Goal: Task Accomplishment & Management: Manage account settings

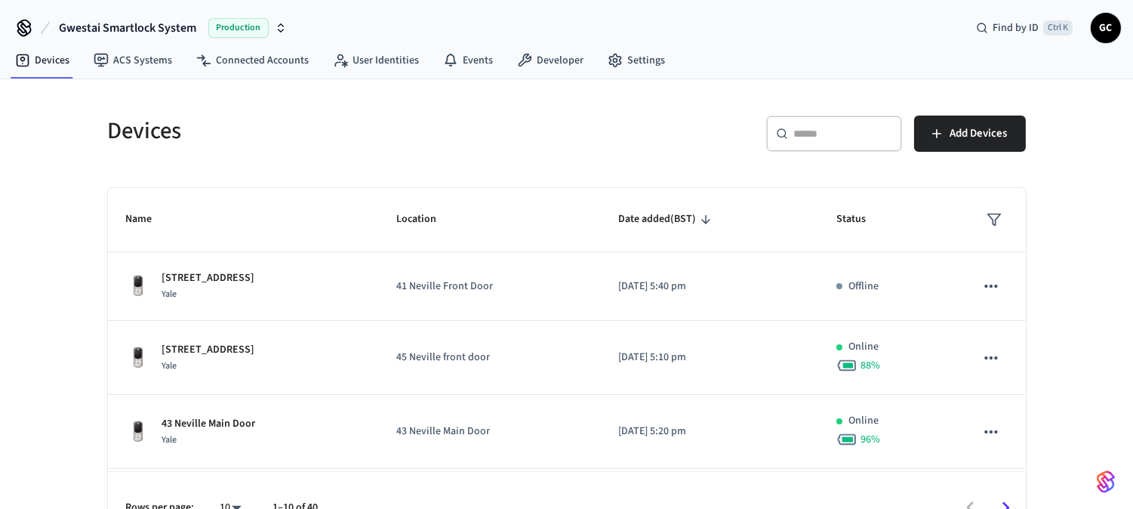
click at [819, 115] on div "​ ​" at bounding box center [834, 133] width 136 height 36
click at [808, 131] on input "text" at bounding box center [843, 133] width 98 height 15
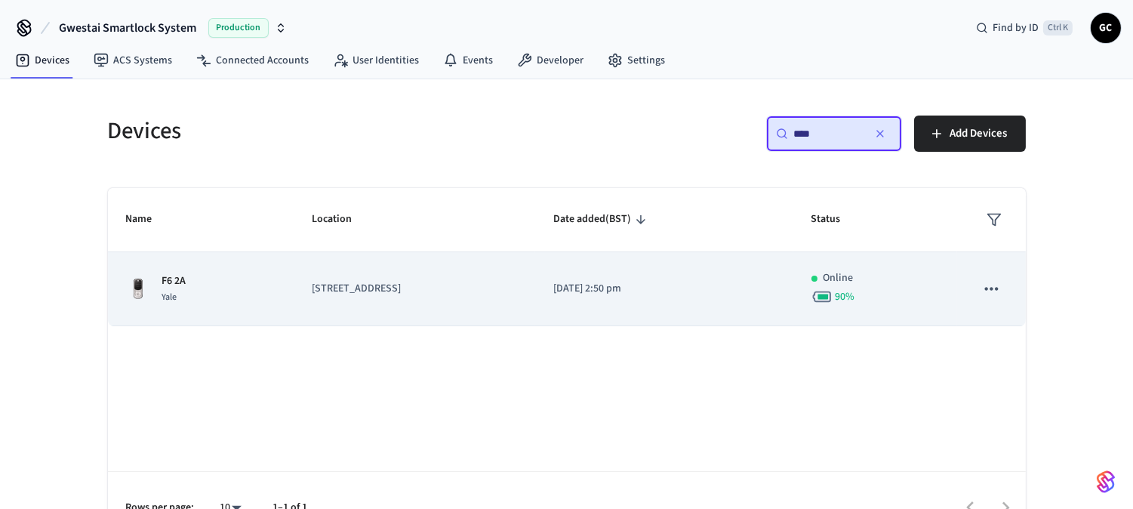
type input "****"
click at [181, 272] on td "F6 2A Yale" at bounding box center [201, 289] width 186 height 74
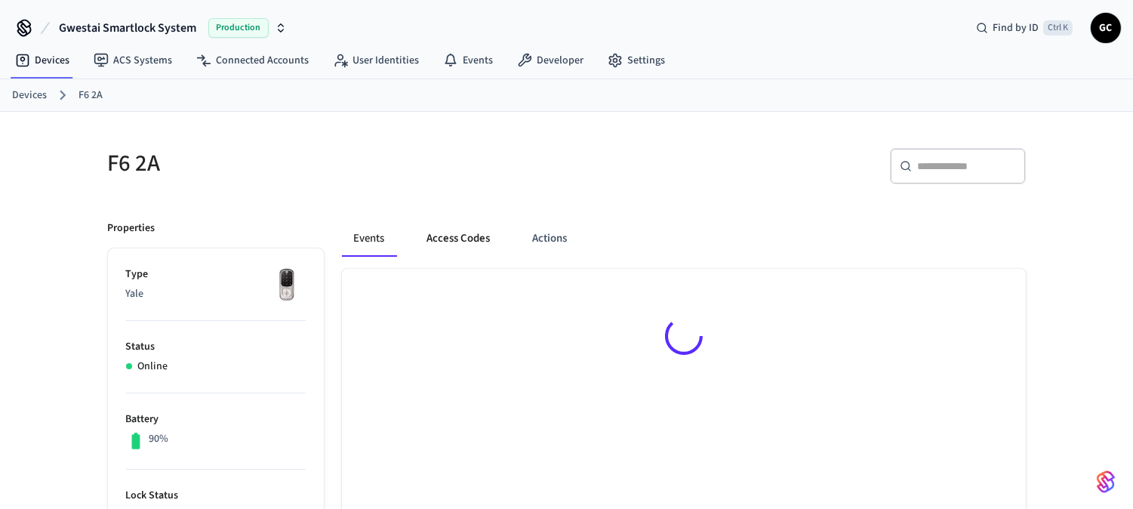
click at [431, 243] on button "Access Codes" at bounding box center [459, 238] width 88 height 36
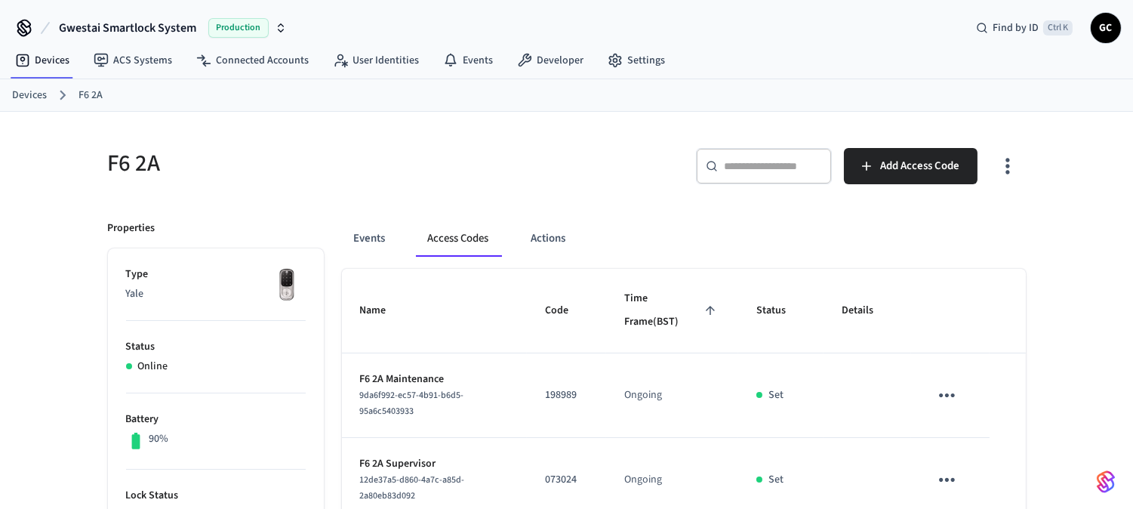
drag, startPoint x: 15, startPoint y: 95, endPoint x: 305, endPoint y: 111, distance: 290.2
click at [15, 96] on link "Devices" at bounding box center [29, 96] width 35 height 16
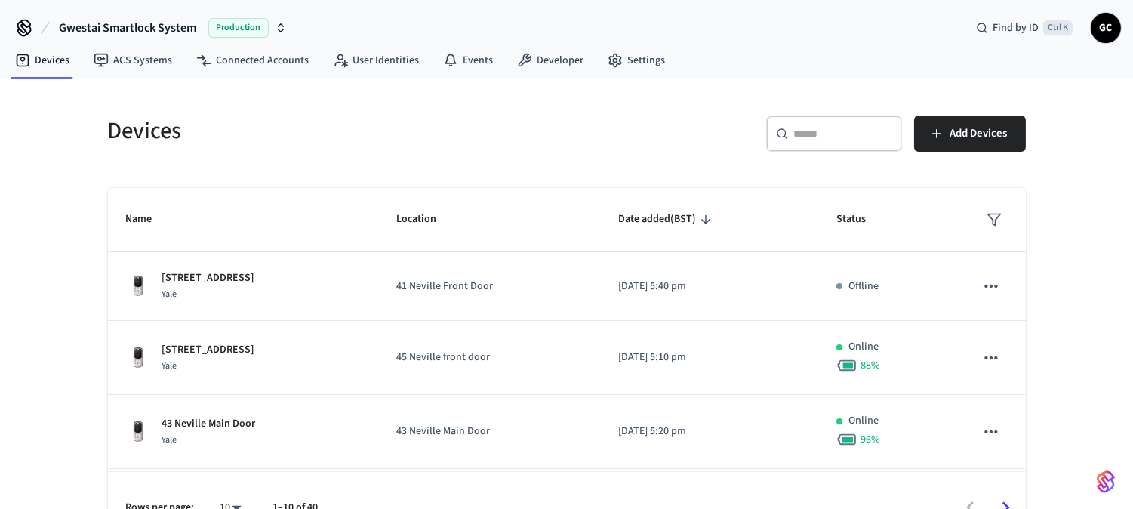
click at [815, 137] on input "text" at bounding box center [843, 133] width 98 height 15
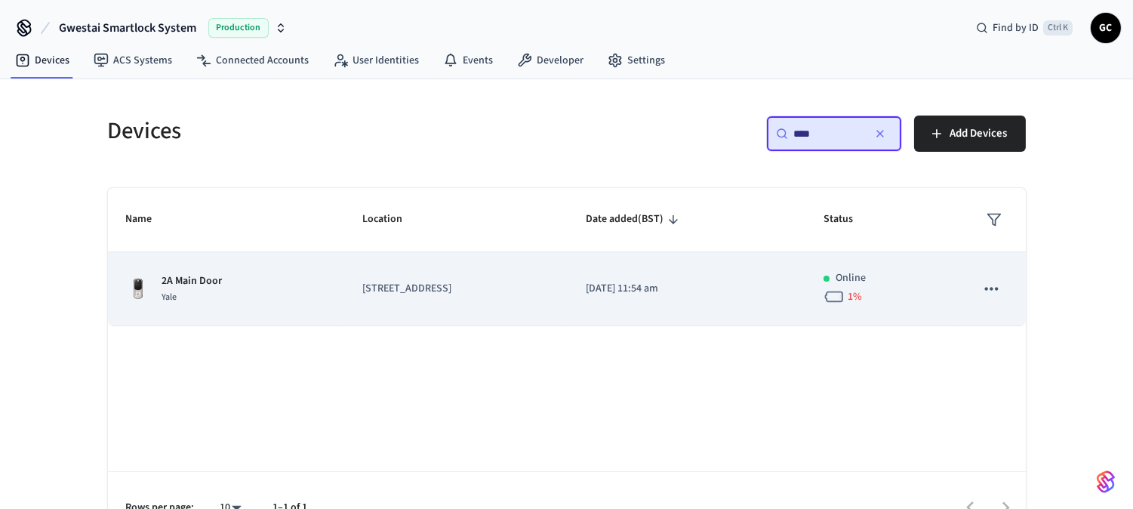
type input "****"
click at [386, 287] on p "[STREET_ADDRESS]" at bounding box center [455, 289] width 187 height 16
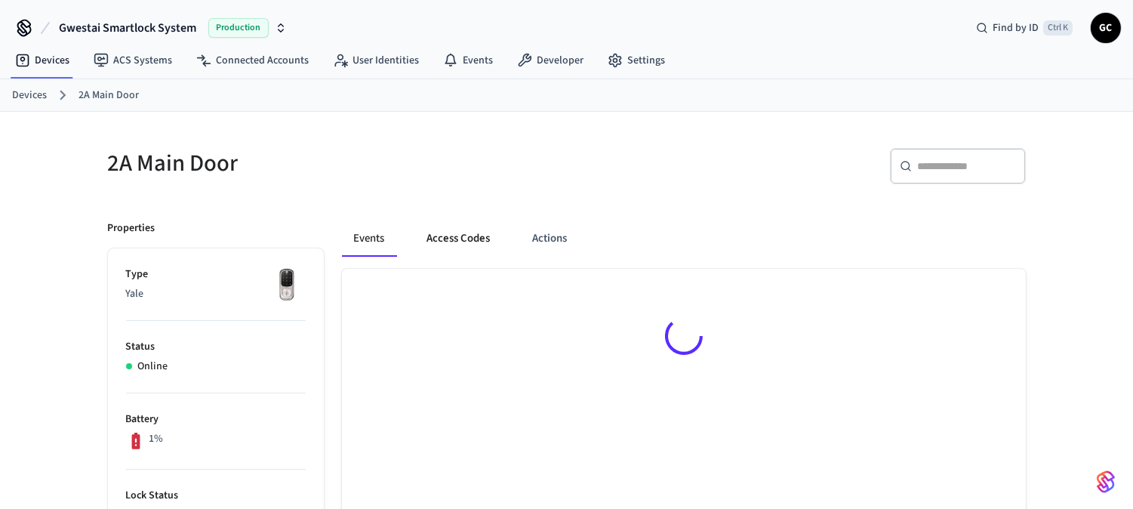
click at [469, 232] on button "Access Codes" at bounding box center [459, 238] width 88 height 36
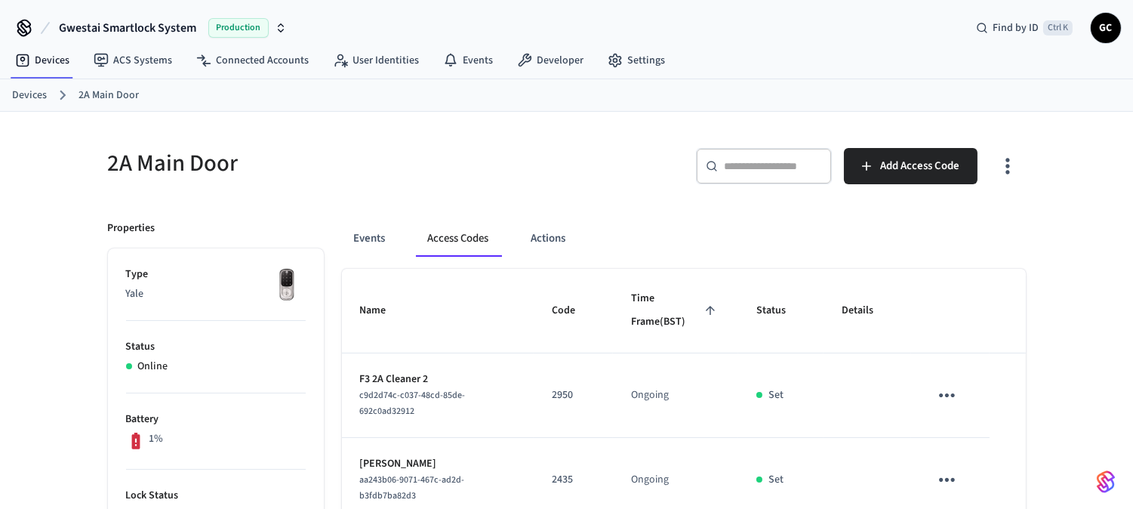
click at [32, 89] on link "Devices" at bounding box center [29, 96] width 35 height 16
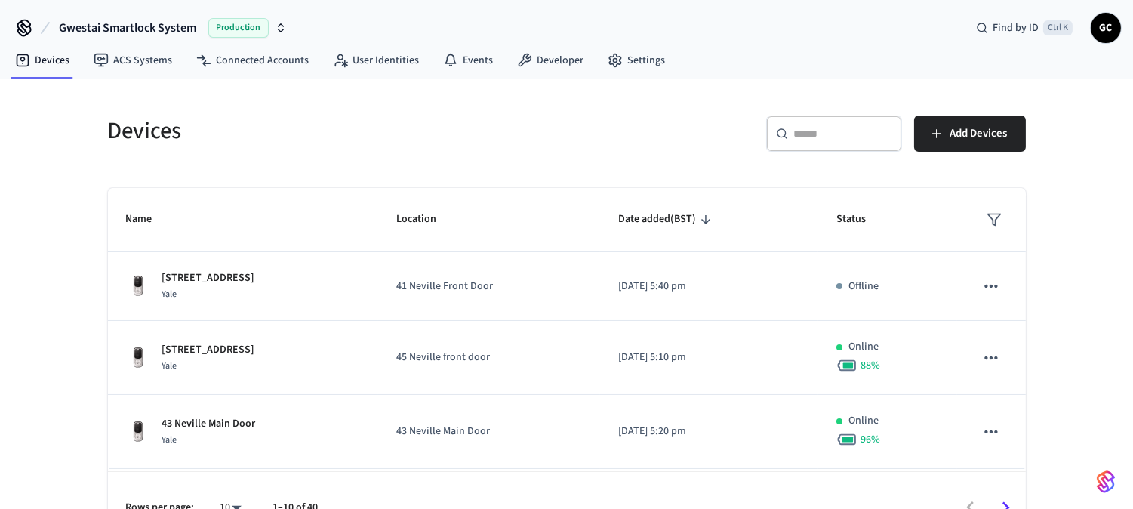
click at [848, 129] on input "text" at bounding box center [843, 133] width 98 height 15
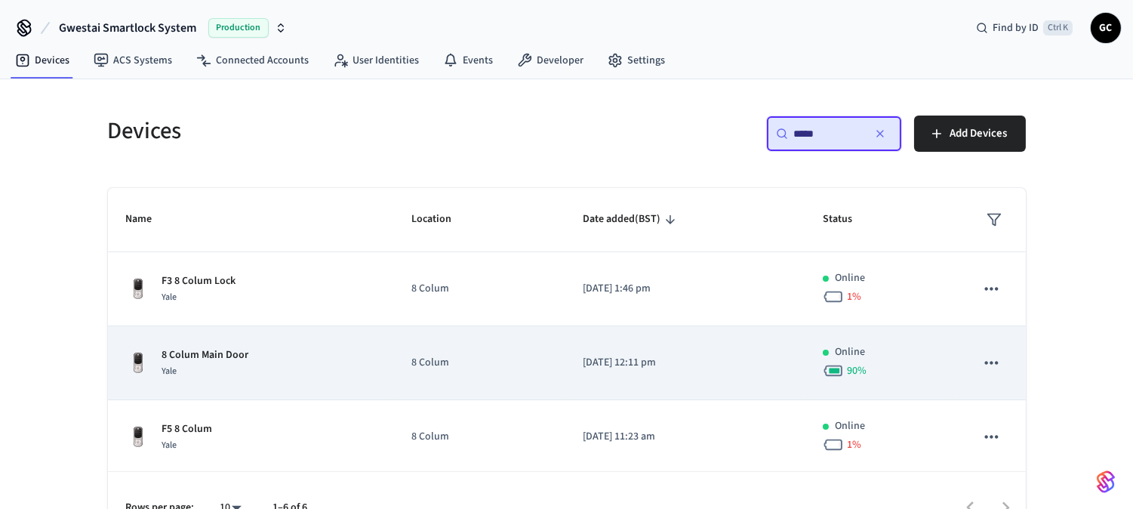
type input "*****"
click at [244, 353] on p "8 Colum Main Door" at bounding box center [205, 355] width 87 height 16
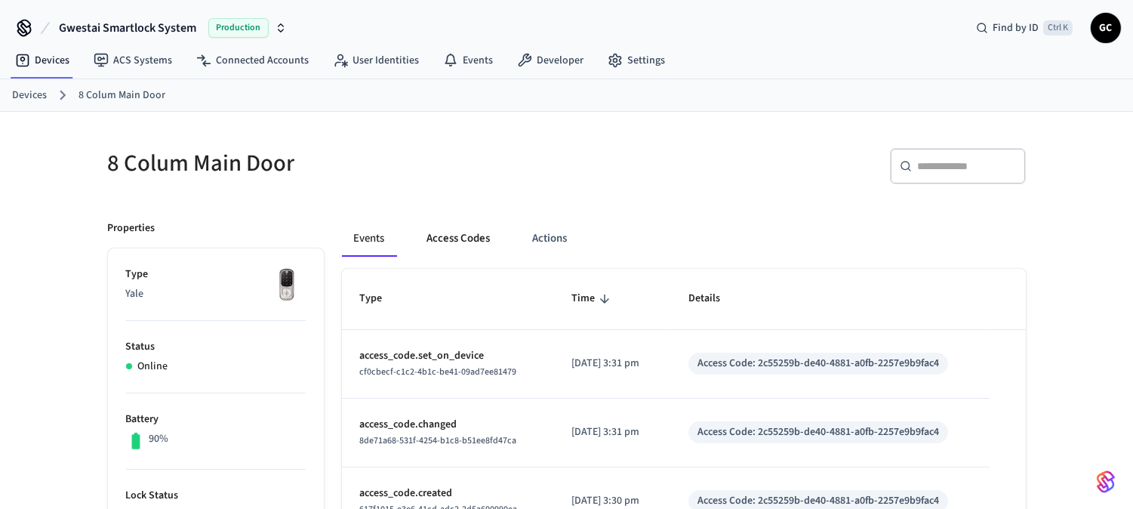
click at [469, 236] on button "Access Codes" at bounding box center [459, 238] width 88 height 36
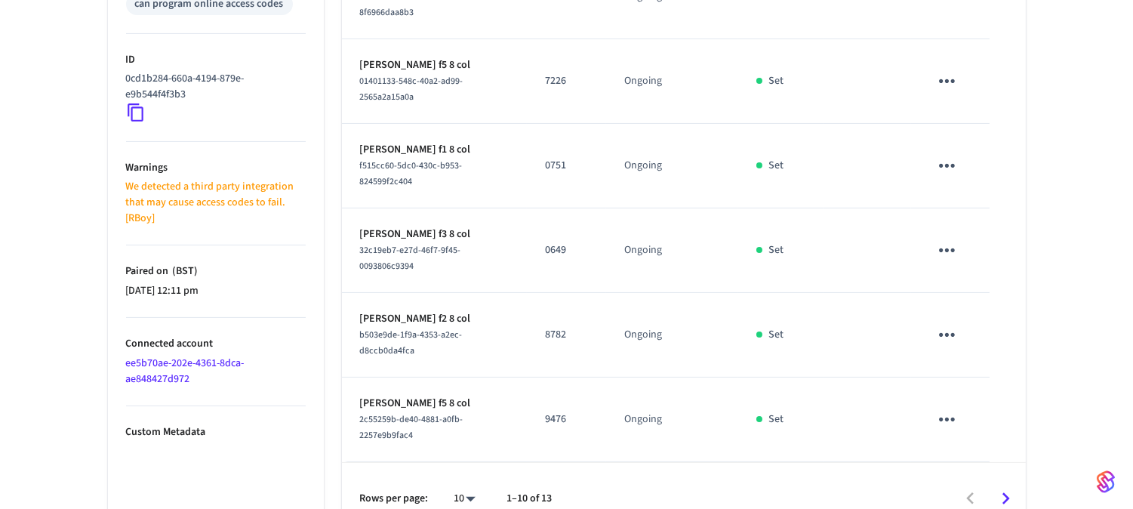
scroll to position [763, 0]
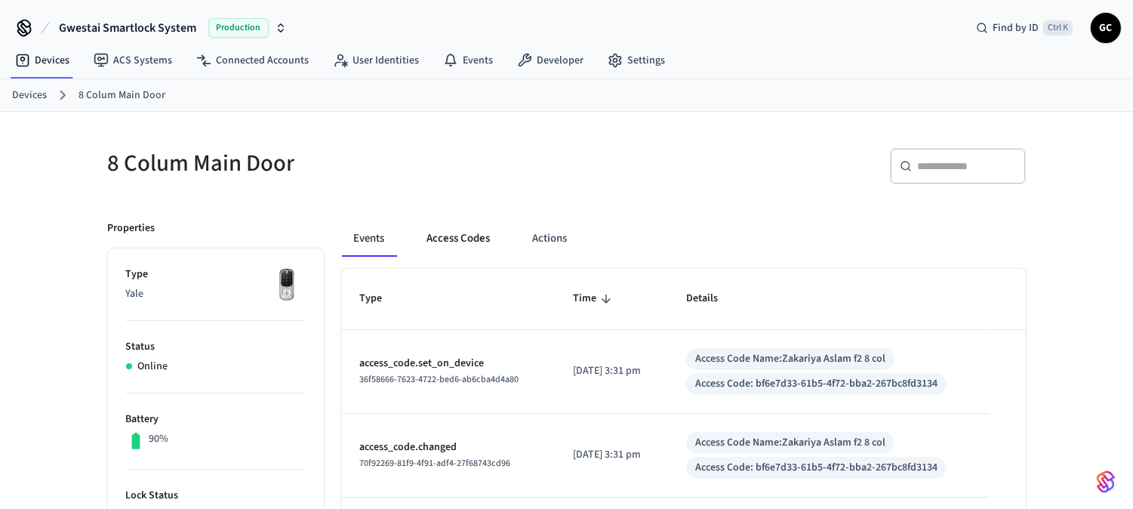
click at [473, 227] on button "Access Codes" at bounding box center [459, 238] width 88 height 36
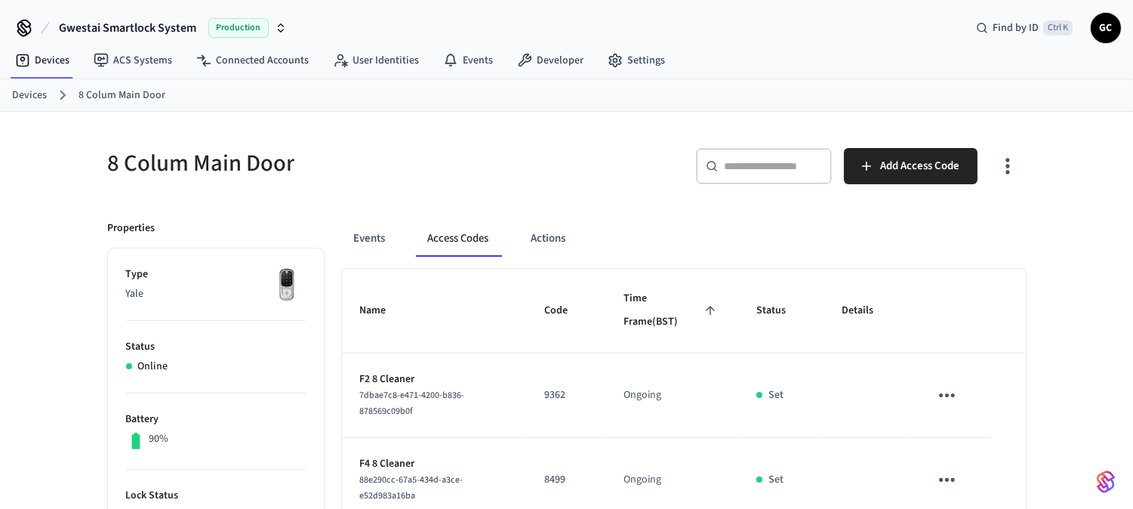
drag, startPoint x: 20, startPoint y: 94, endPoint x: 155, endPoint y: 103, distance: 136.1
click at [20, 95] on link "Devices" at bounding box center [29, 96] width 35 height 16
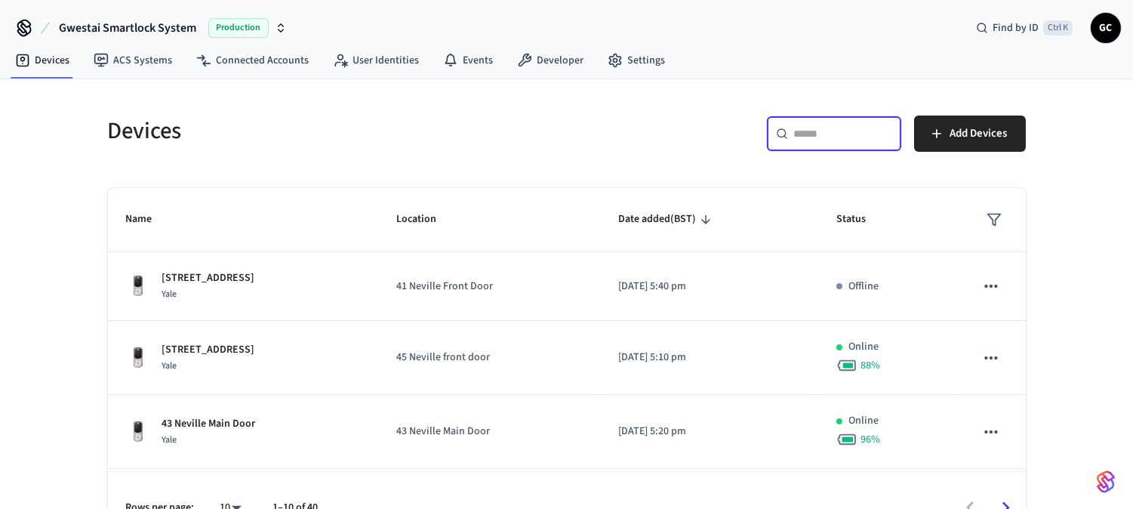
click at [830, 137] on input "text" at bounding box center [843, 133] width 98 height 15
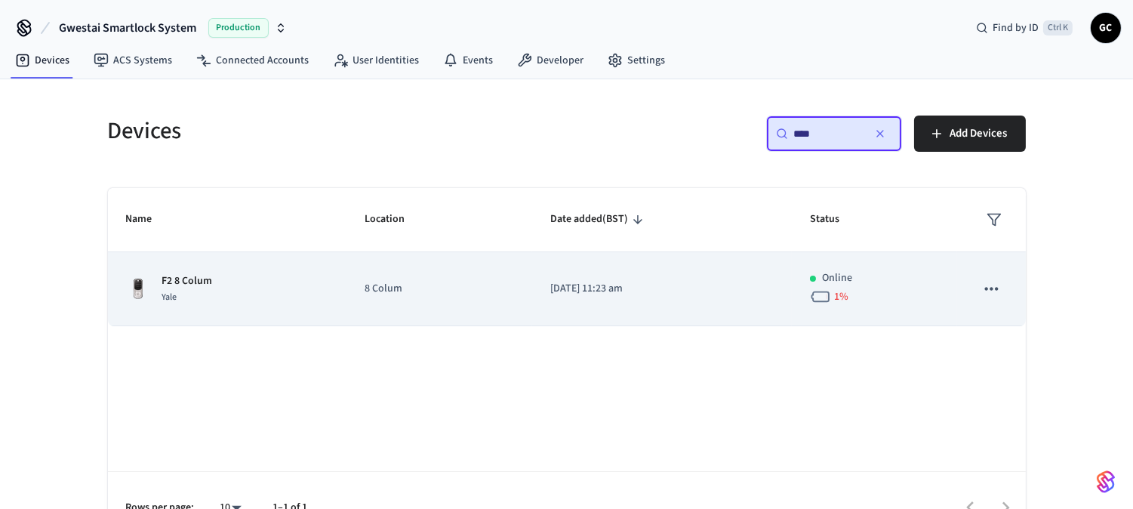
type input "****"
click at [375, 280] on td "8 Colum" at bounding box center [439, 289] width 186 height 74
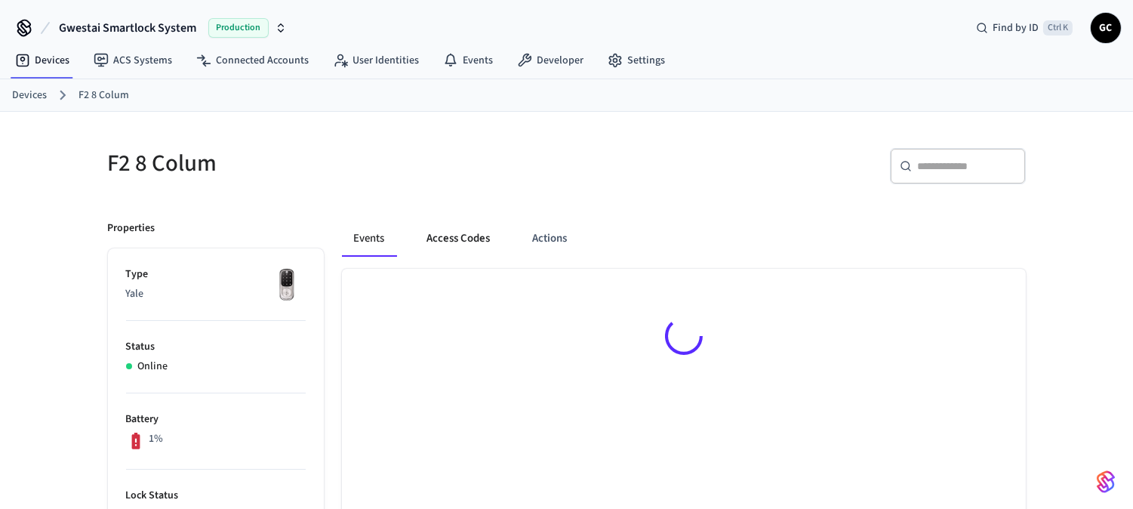
drag, startPoint x: 462, startPoint y: 224, endPoint x: 463, endPoint y: 232, distance: 8.4
click at [463, 228] on button "Access Codes" at bounding box center [459, 238] width 88 height 36
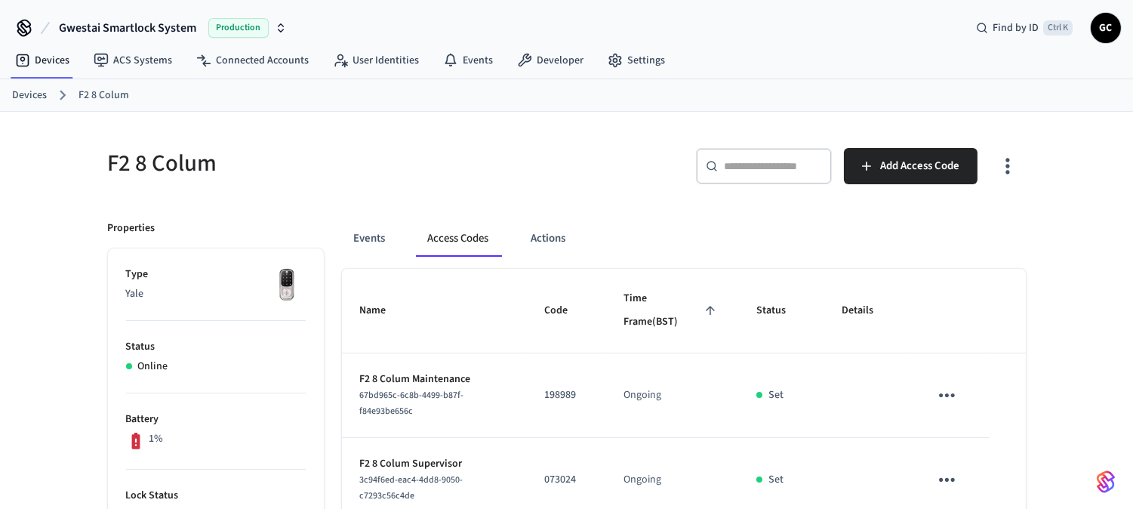
click at [463, 232] on button "Access Codes" at bounding box center [458, 238] width 85 height 36
click at [12, 99] on link "Devices" at bounding box center [29, 96] width 35 height 16
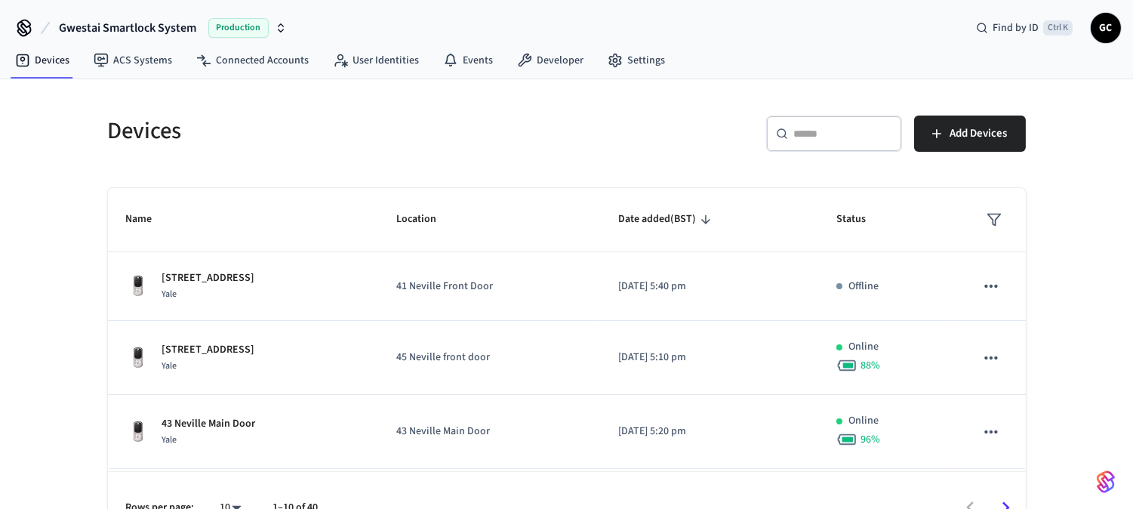
click at [828, 128] on input "text" at bounding box center [843, 133] width 98 height 15
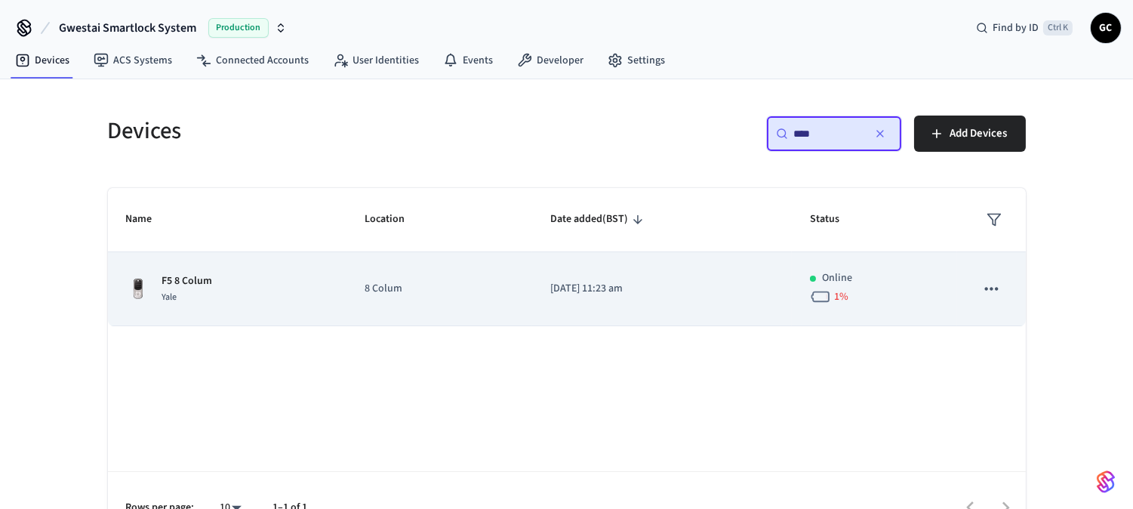
type input "****"
click at [383, 292] on p "8 Colum" at bounding box center [440, 289] width 150 height 16
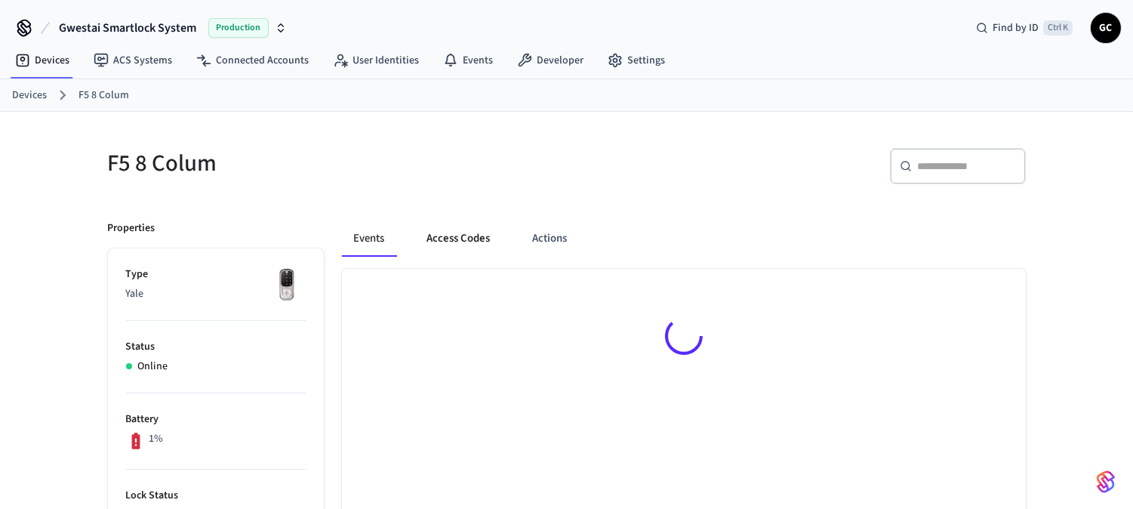
click at [458, 232] on button "Access Codes" at bounding box center [459, 238] width 88 height 36
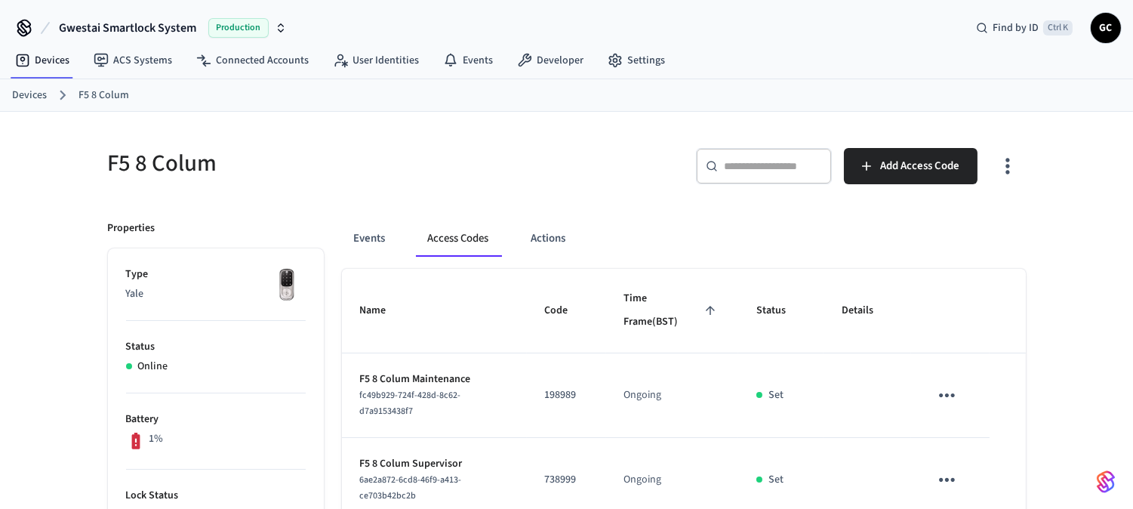
drag, startPoint x: 27, startPoint y: 92, endPoint x: 38, endPoint y: 91, distance: 11.3
click at [27, 92] on link "Devices" at bounding box center [29, 96] width 35 height 16
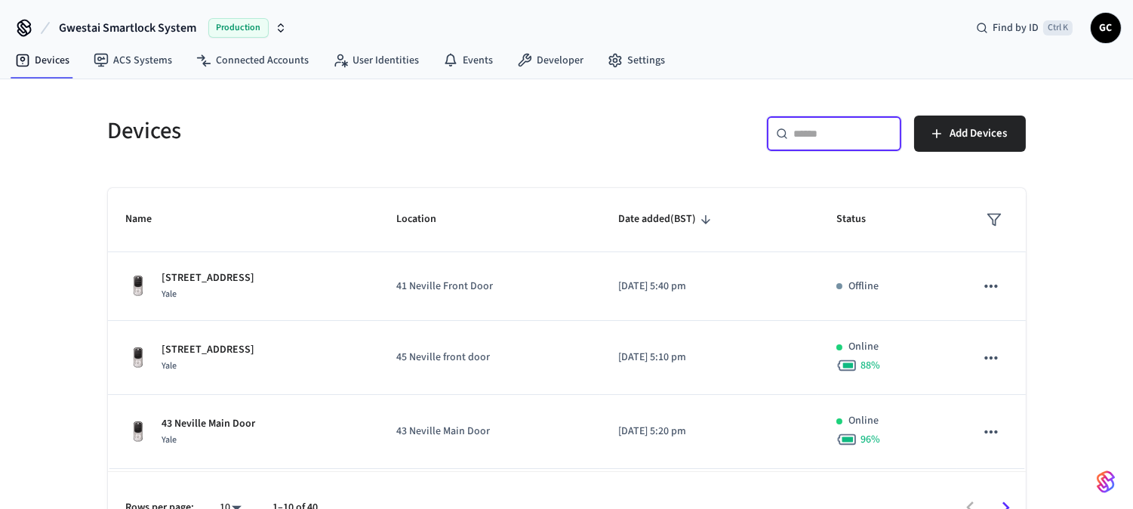
click at [826, 134] on input "text" at bounding box center [843, 133] width 98 height 15
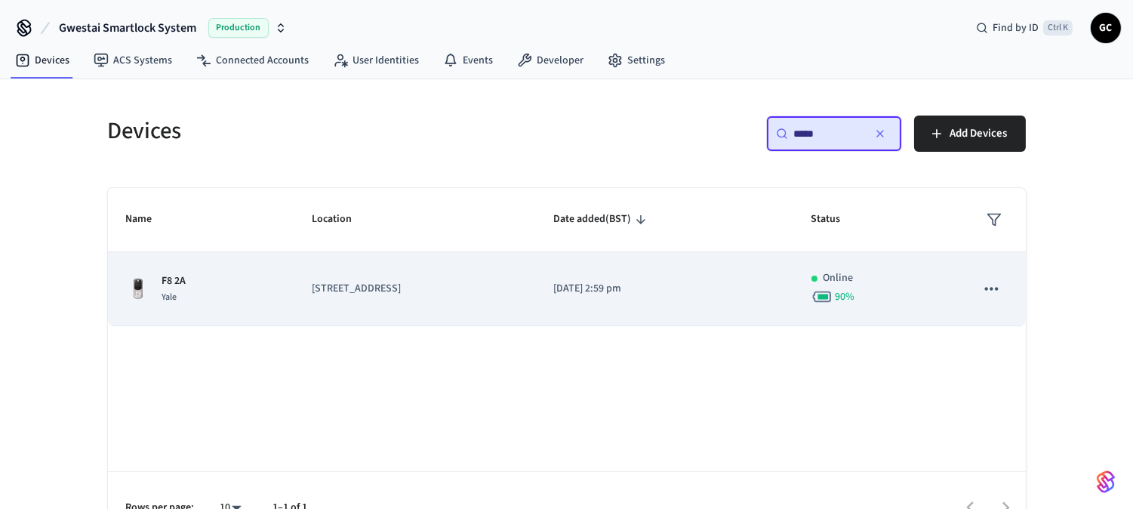
type input "*****"
click at [184, 284] on p "F8 2A" at bounding box center [174, 281] width 24 height 16
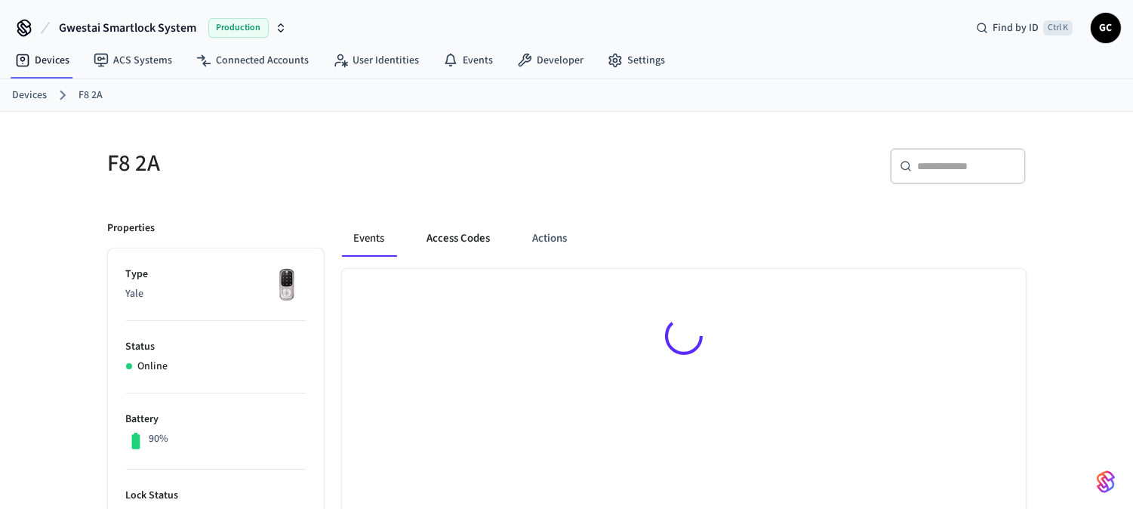
click at [470, 242] on button "Access Codes" at bounding box center [459, 238] width 88 height 36
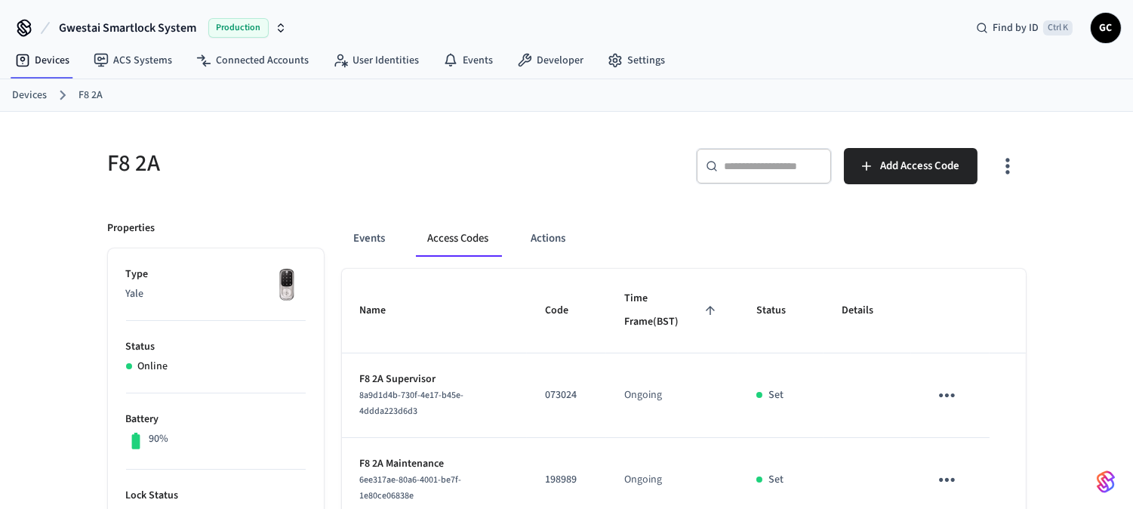
click at [17, 93] on link "Devices" at bounding box center [29, 96] width 35 height 16
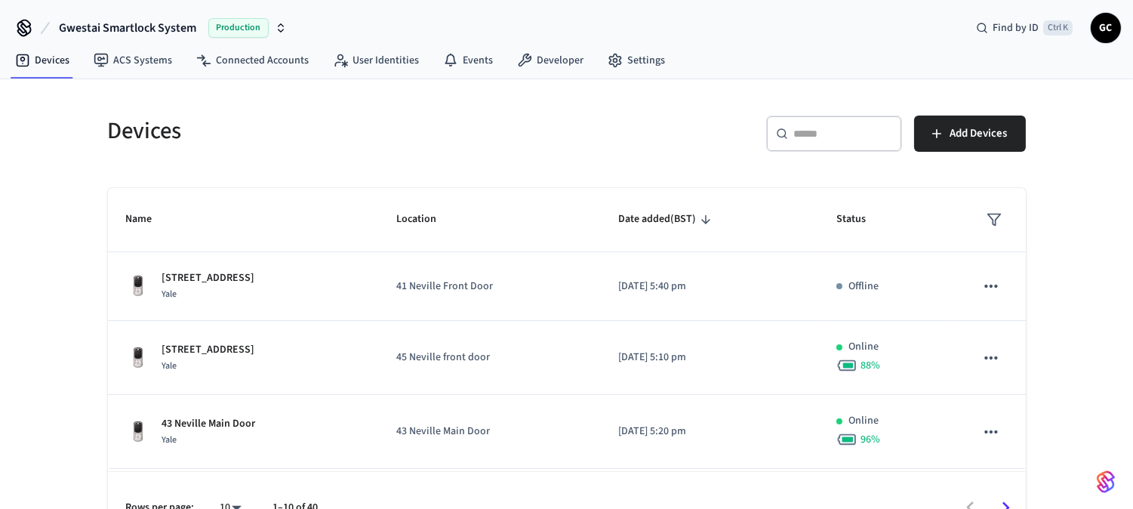
click at [832, 133] on input "text" at bounding box center [843, 133] width 98 height 15
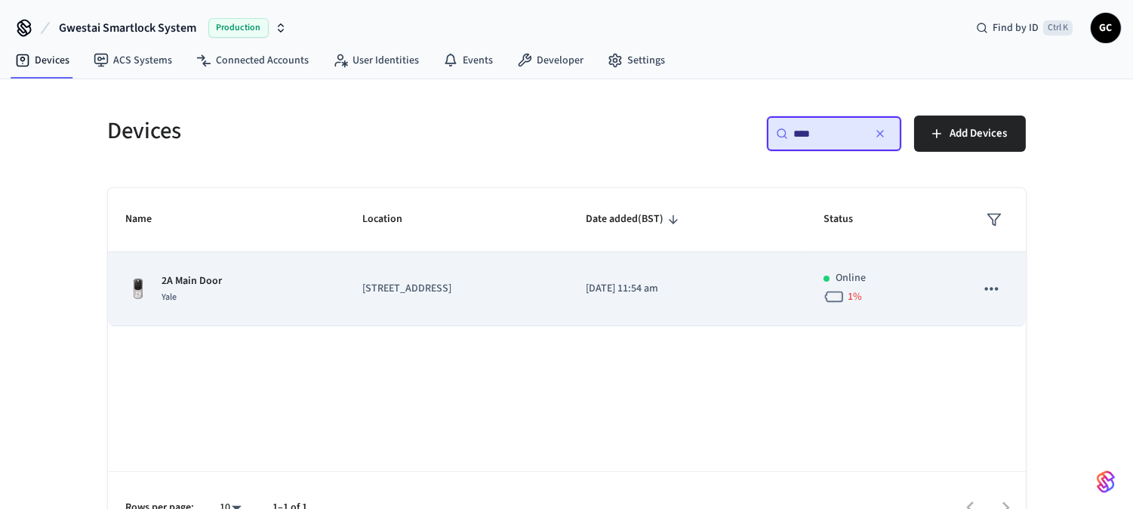
type input "****"
click at [187, 276] on p "2A Main Door" at bounding box center [192, 281] width 60 height 16
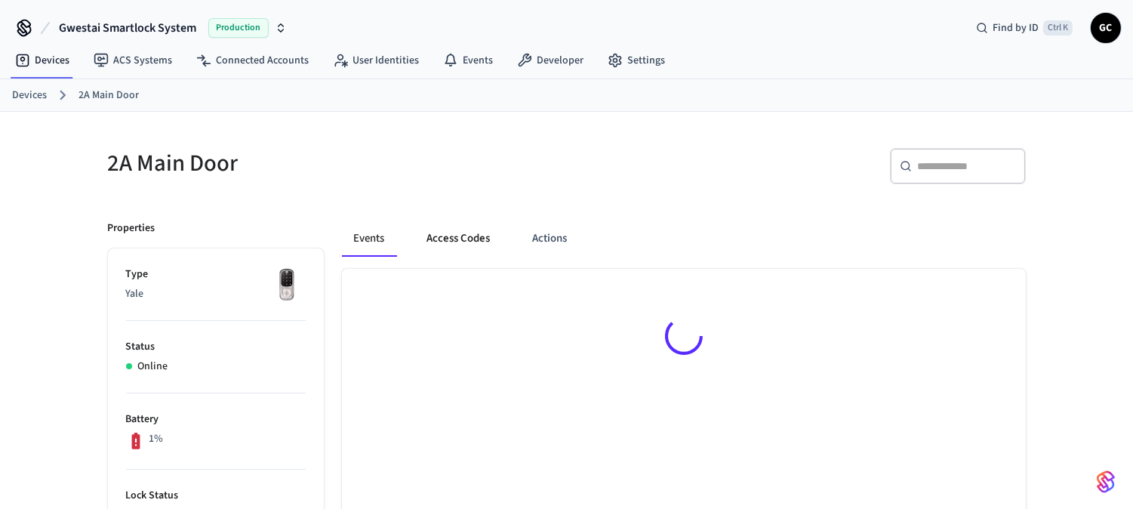
click at [469, 246] on button "Access Codes" at bounding box center [459, 238] width 88 height 36
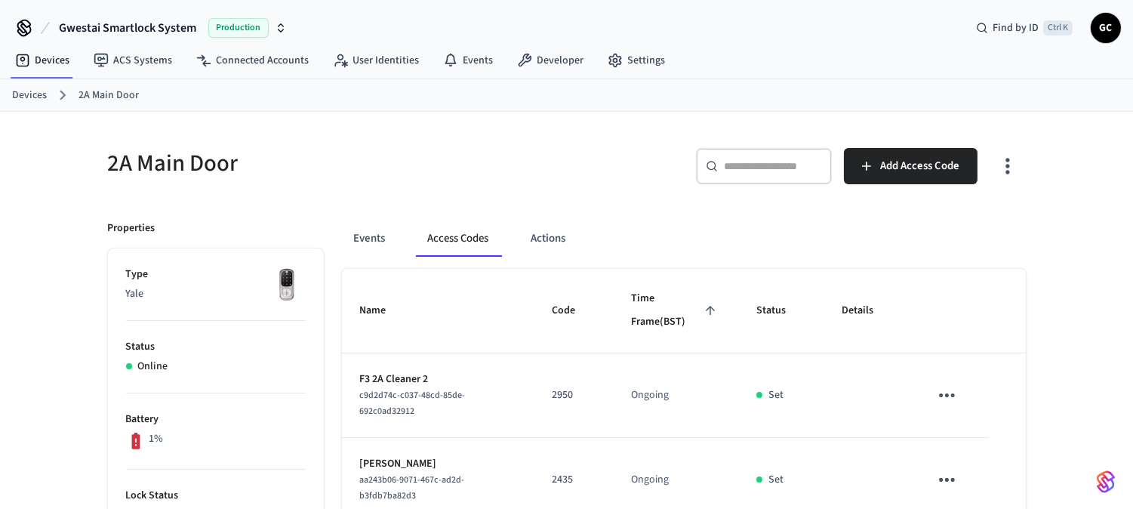
click at [18, 92] on link "Devices" at bounding box center [29, 96] width 35 height 16
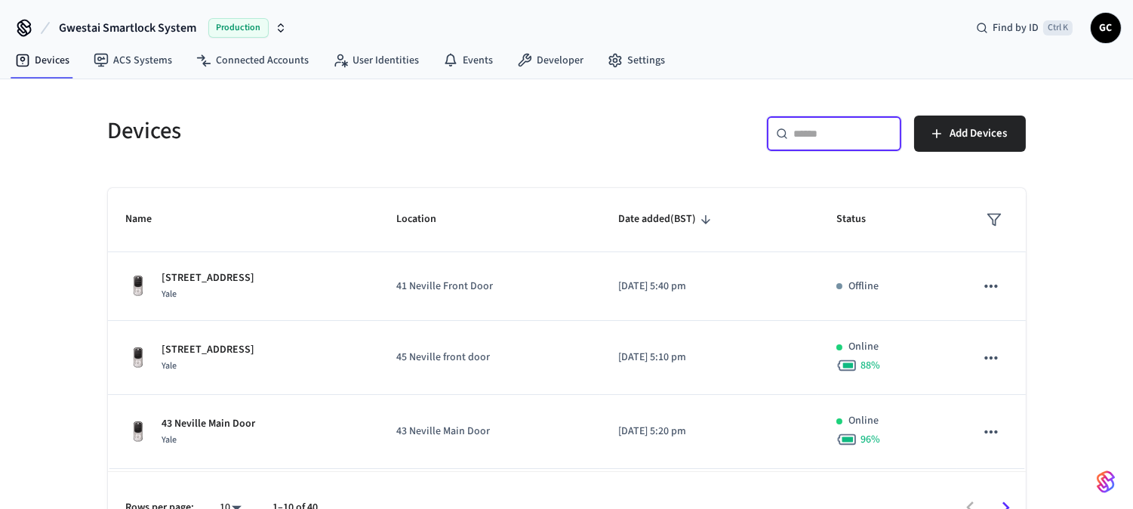
click at [841, 140] on input "text" at bounding box center [843, 133] width 98 height 15
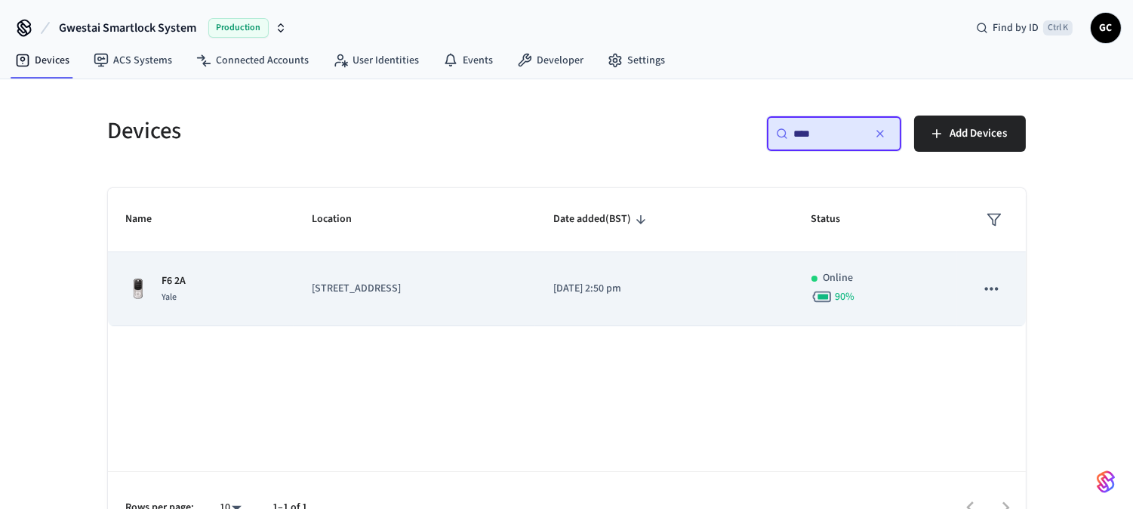
type input "****"
click at [177, 278] on p "F6 2A" at bounding box center [174, 281] width 24 height 16
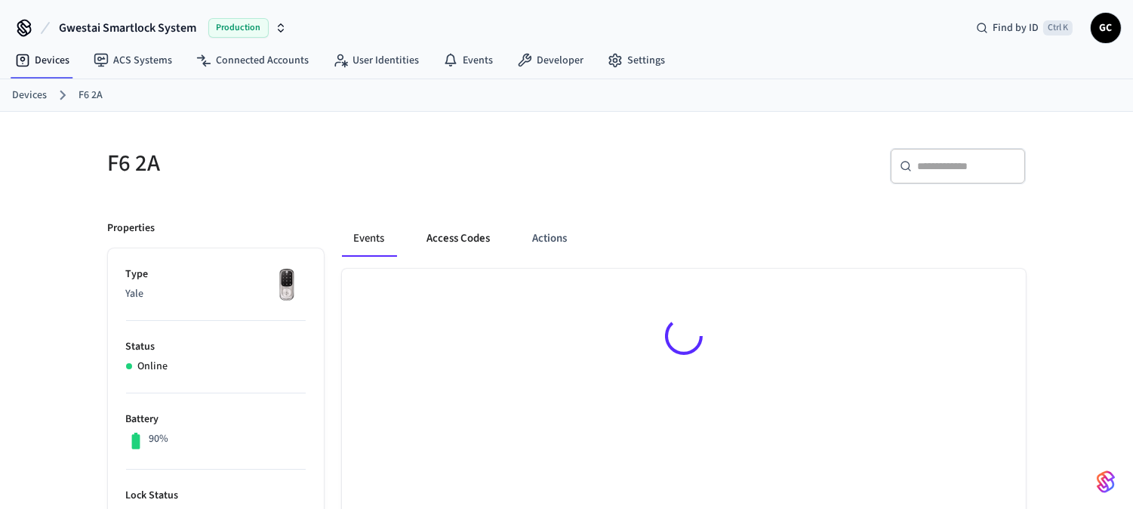
click at [454, 232] on button "Access Codes" at bounding box center [459, 238] width 88 height 36
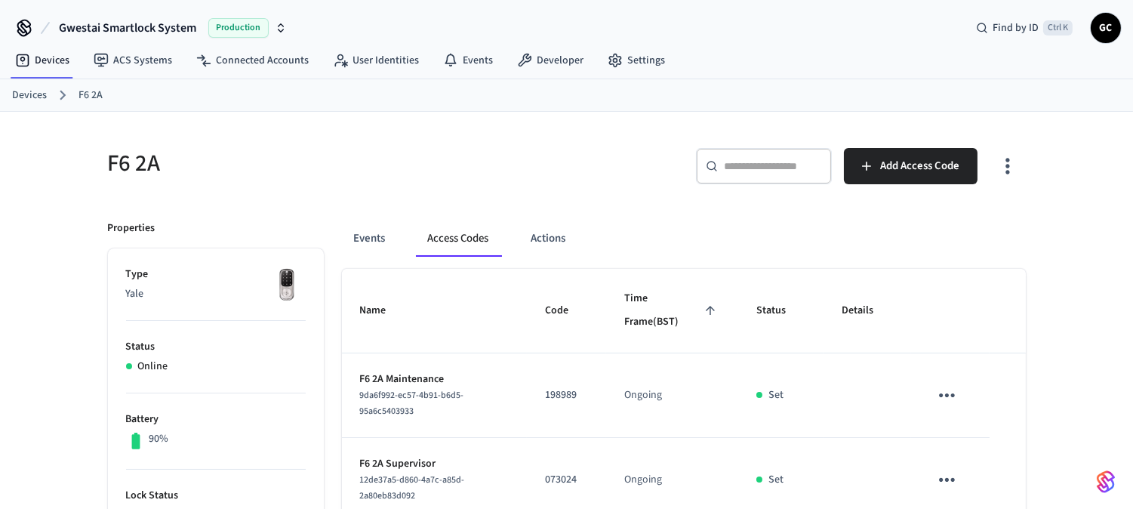
click at [29, 94] on link "Devices" at bounding box center [29, 96] width 35 height 16
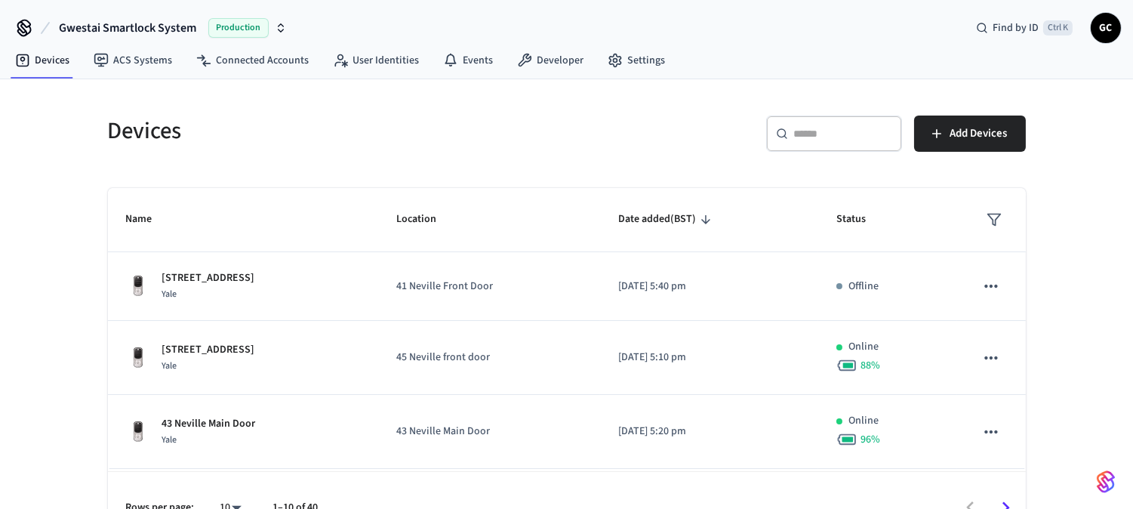
click at [821, 131] on input "text" at bounding box center [843, 133] width 98 height 15
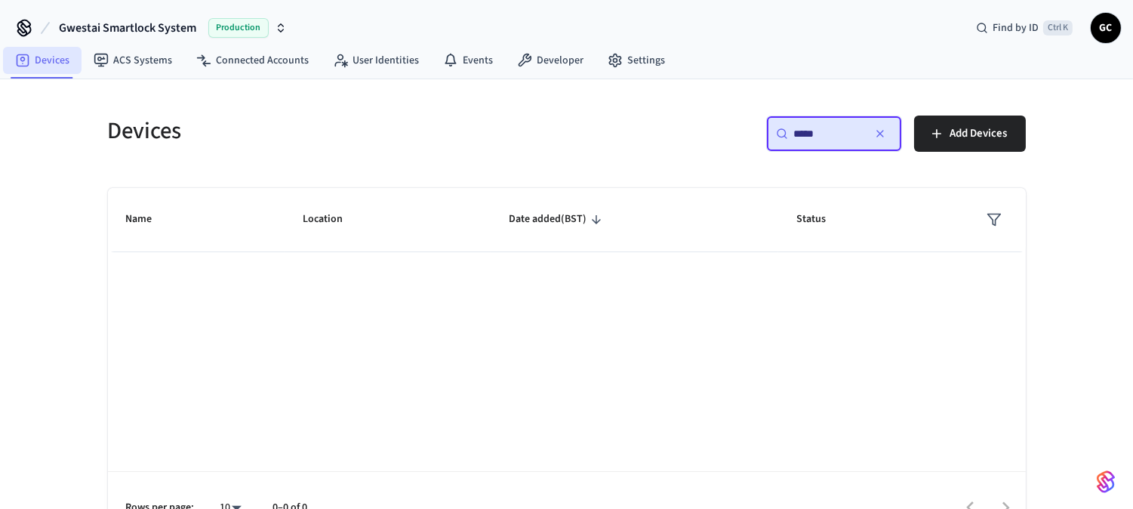
type input "*****"
click at [51, 60] on link "Devices" at bounding box center [42, 60] width 78 height 27
click at [878, 136] on icon "button" at bounding box center [880, 134] width 12 height 12
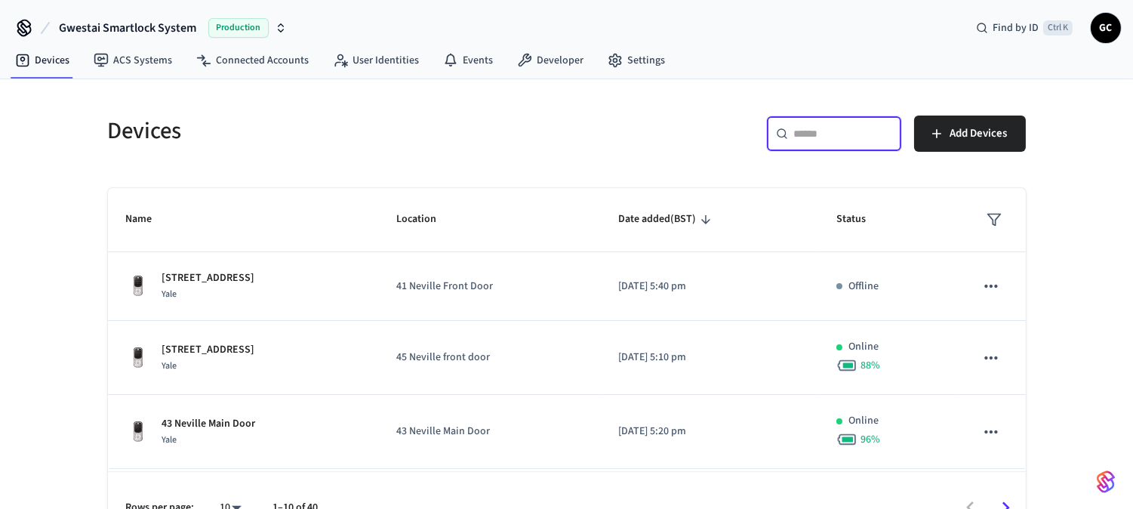
click at [821, 134] on input "text" at bounding box center [843, 133] width 98 height 15
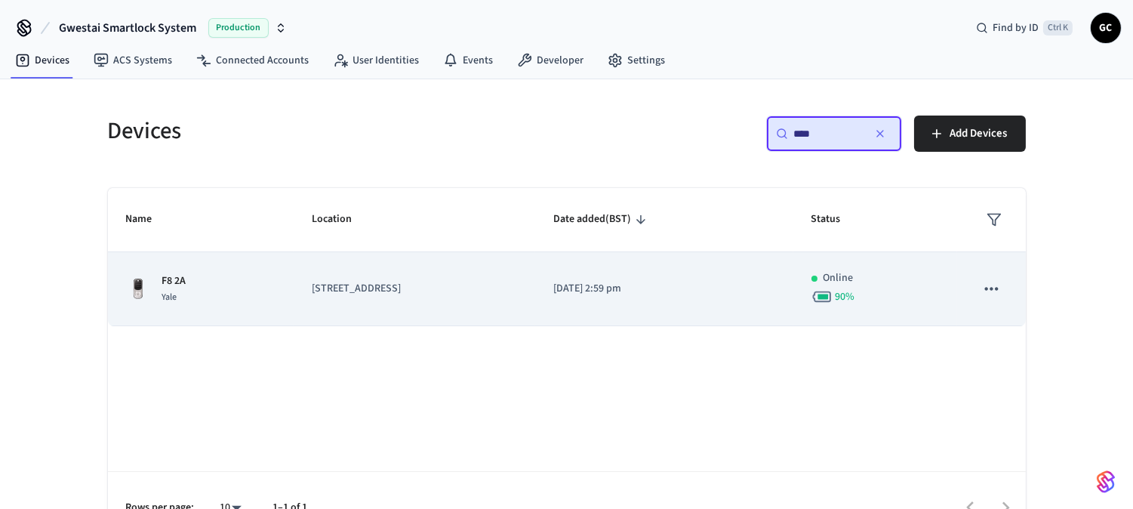
type input "****"
click at [162, 281] on p "F8 2A" at bounding box center [174, 281] width 24 height 16
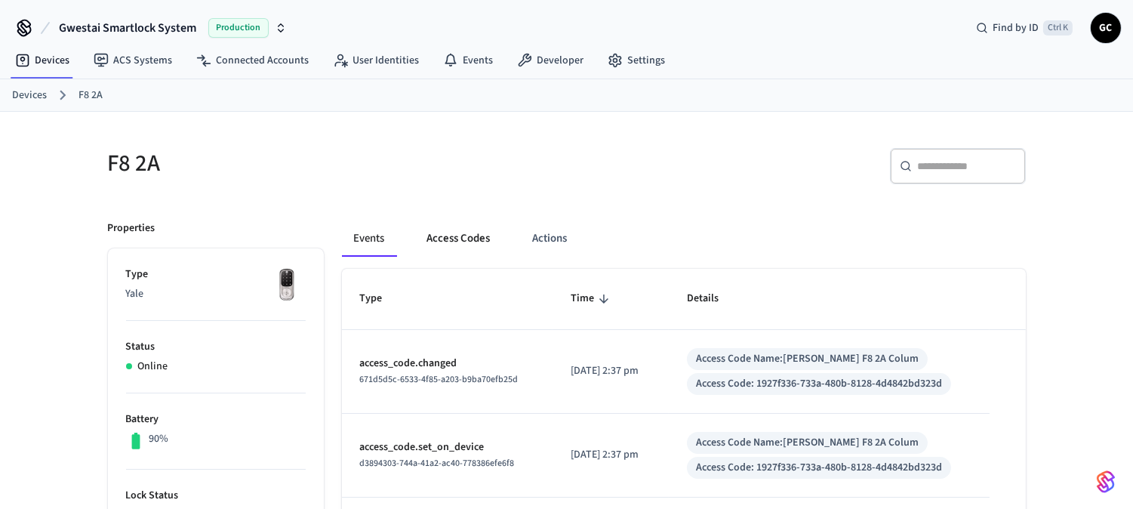
click at [463, 235] on button "Access Codes" at bounding box center [459, 238] width 88 height 36
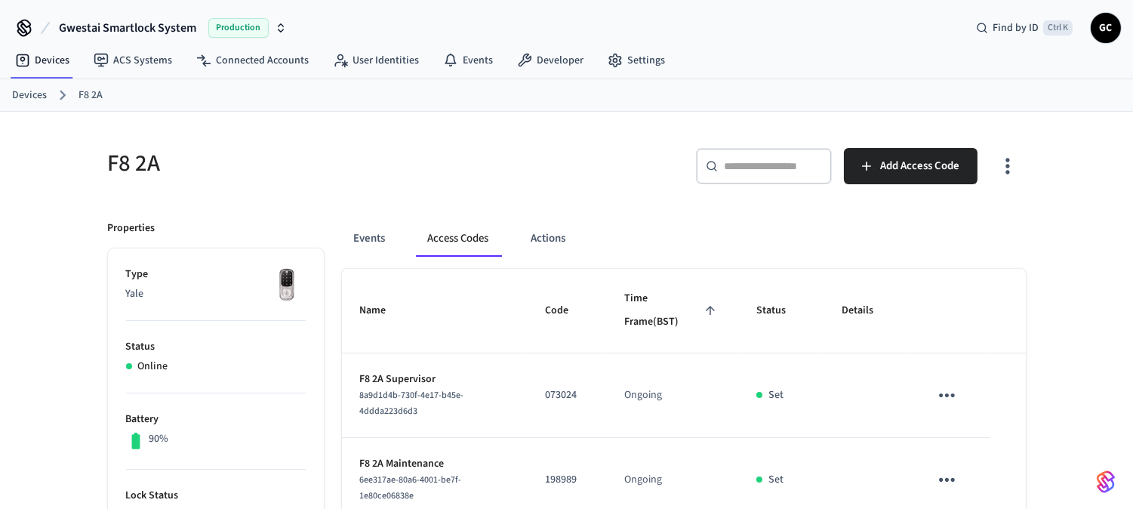
click at [29, 93] on link "Devices" at bounding box center [29, 96] width 35 height 16
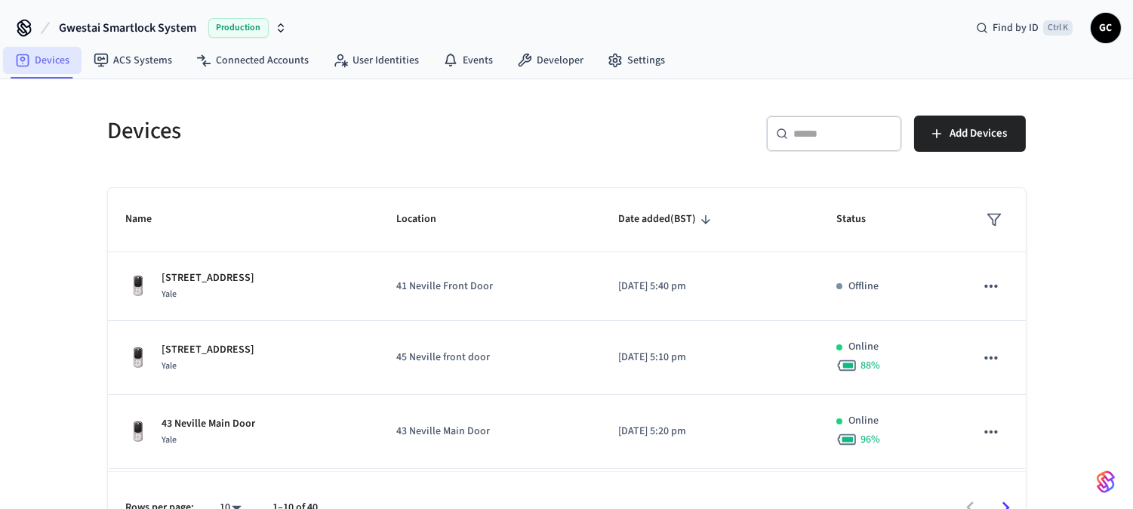
drag, startPoint x: 41, startPoint y: 55, endPoint x: 56, endPoint y: 53, distance: 15.3
click at [42, 54] on link "Devices" at bounding box center [42, 60] width 78 height 27
click at [834, 134] on input "text" at bounding box center [843, 133] width 98 height 15
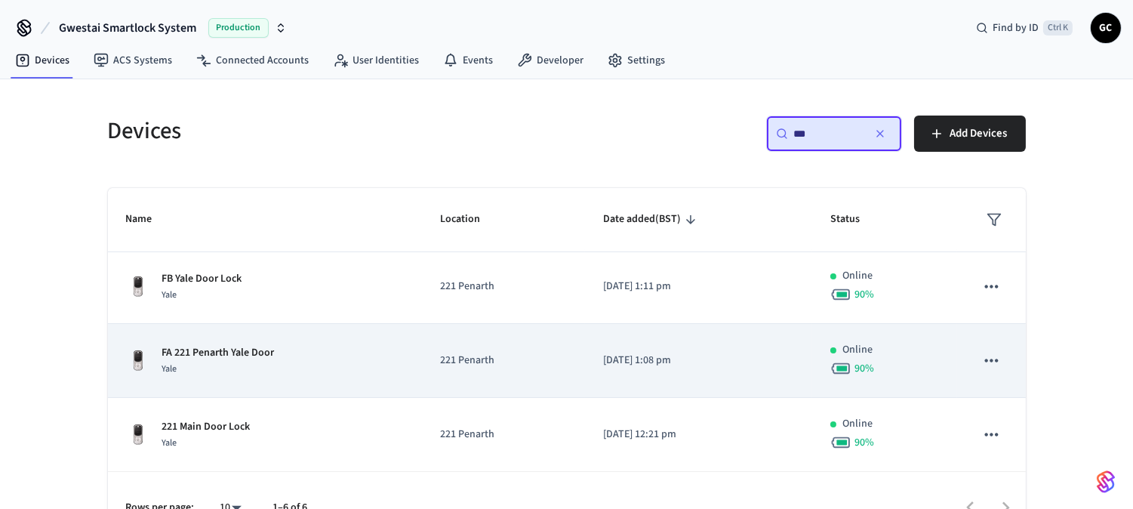
scroll to position [35, 0]
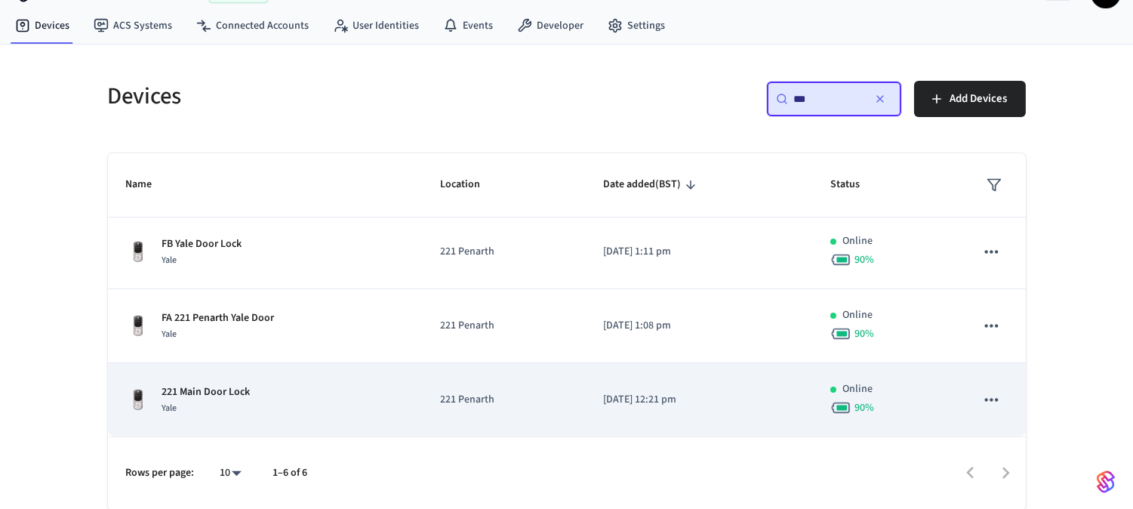
type input "***"
click at [211, 384] on p "221 Main Door Lock" at bounding box center [206, 392] width 88 height 16
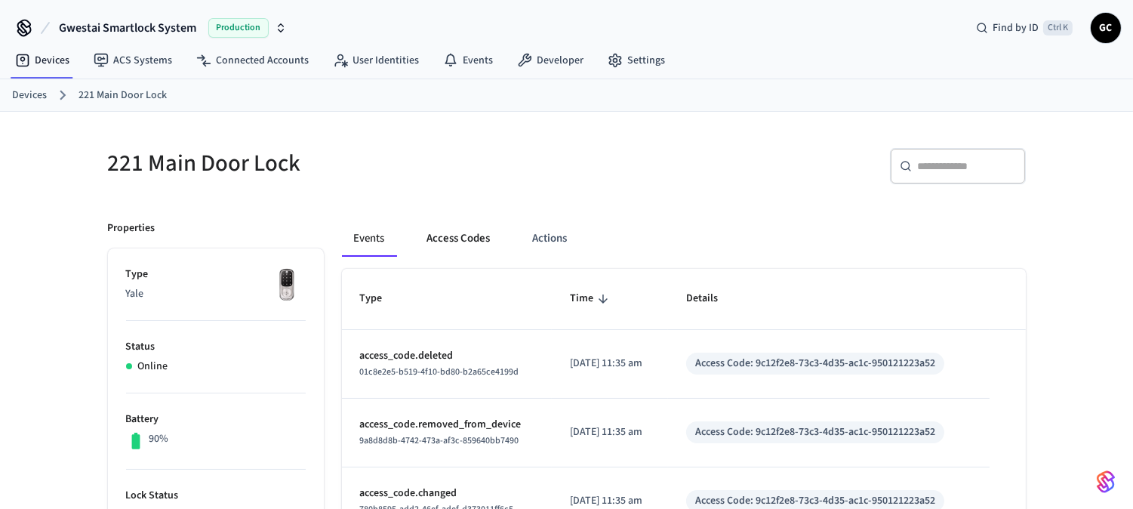
click at [449, 238] on button "Access Codes" at bounding box center [459, 238] width 88 height 36
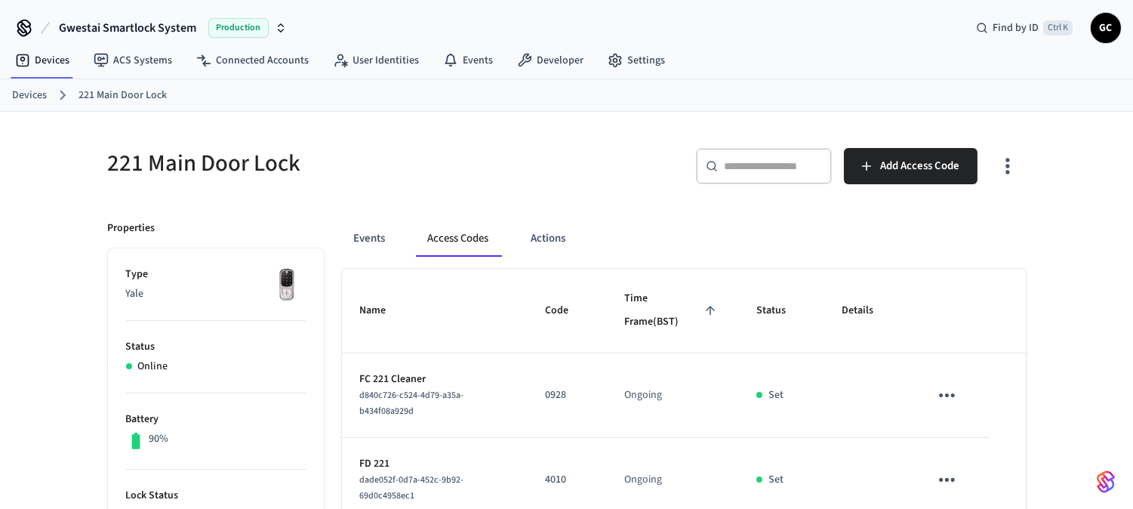
click at [19, 88] on link "Devices" at bounding box center [29, 96] width 35 height 16
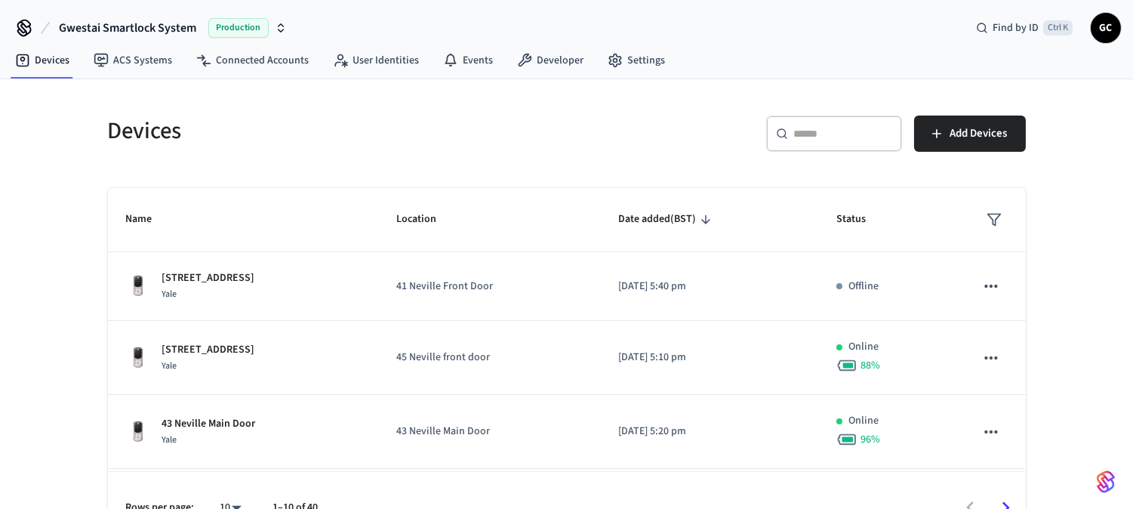
click at [835, 141] on div "​ ​" at bounding box center [834, 133] width 136 height 36
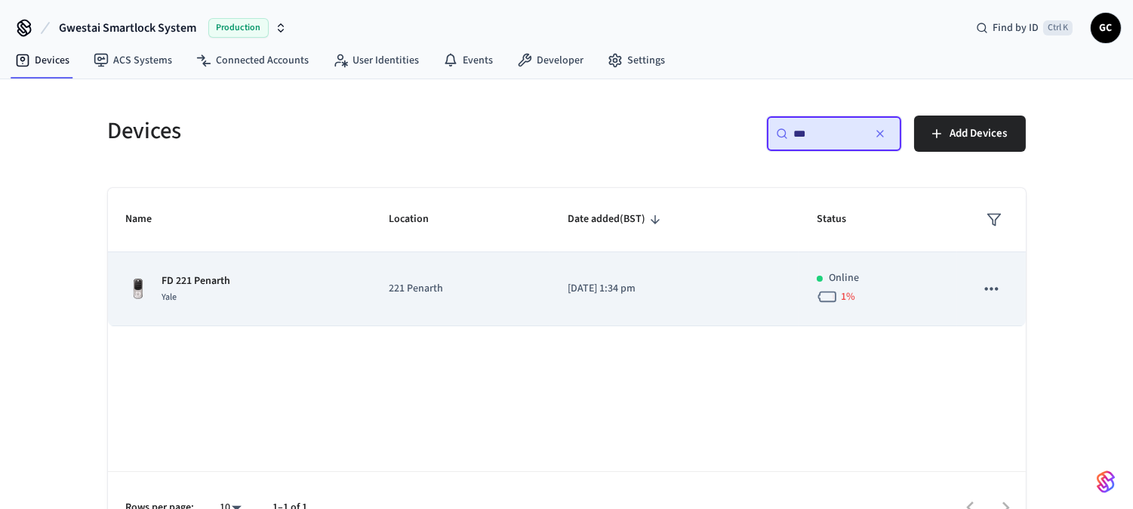
type input "**"
click at [198, 288] on p "FD 221 Penarth" at bounding box center [196, 281] width 69 height 16
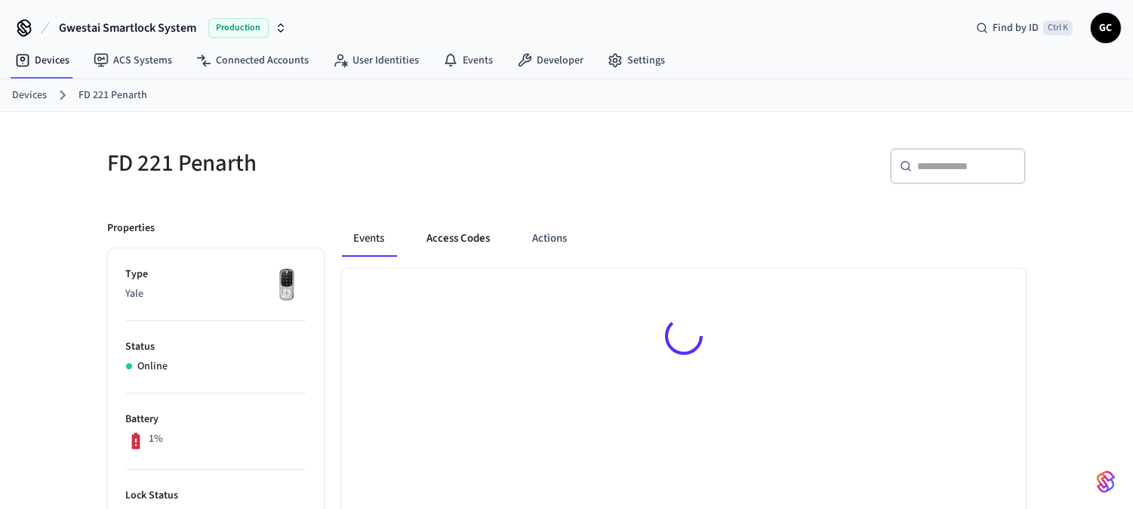
click at [453, 242] on button "Access Codes" at bounding box center [459, 238] width 88 height 36
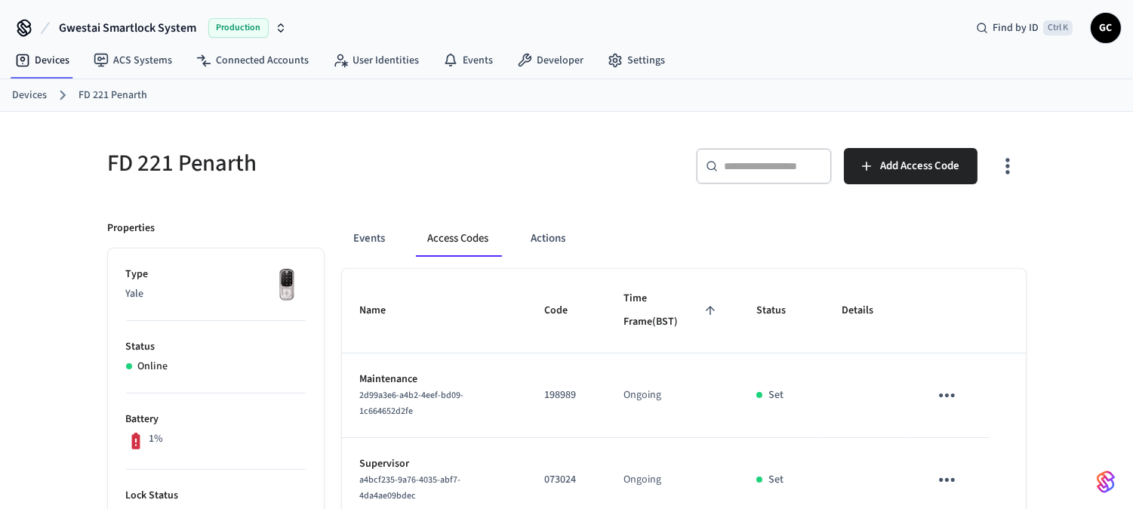
click at [23, 89] on link "Devices" at bounding box center [29, 96] width 35 height 16
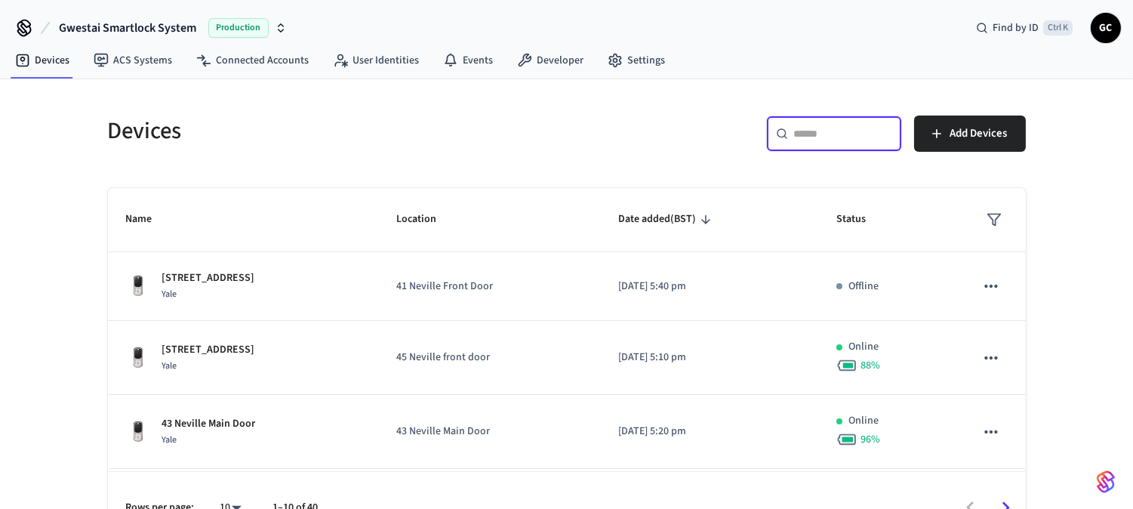
click at [835, 131] on input "text" at bounding box center [843, 133] width 98 height 15
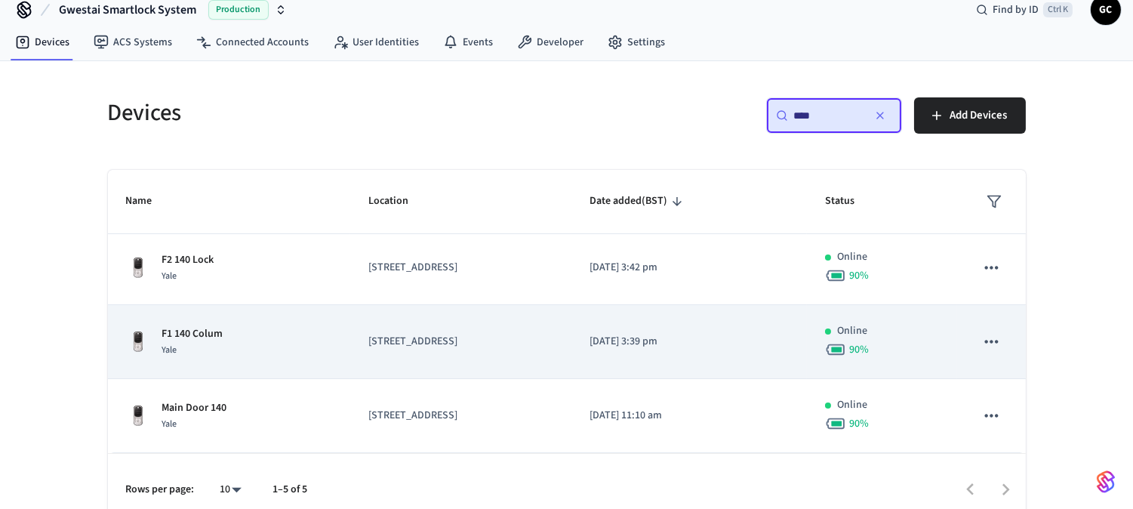
scroll to position [35, 0]
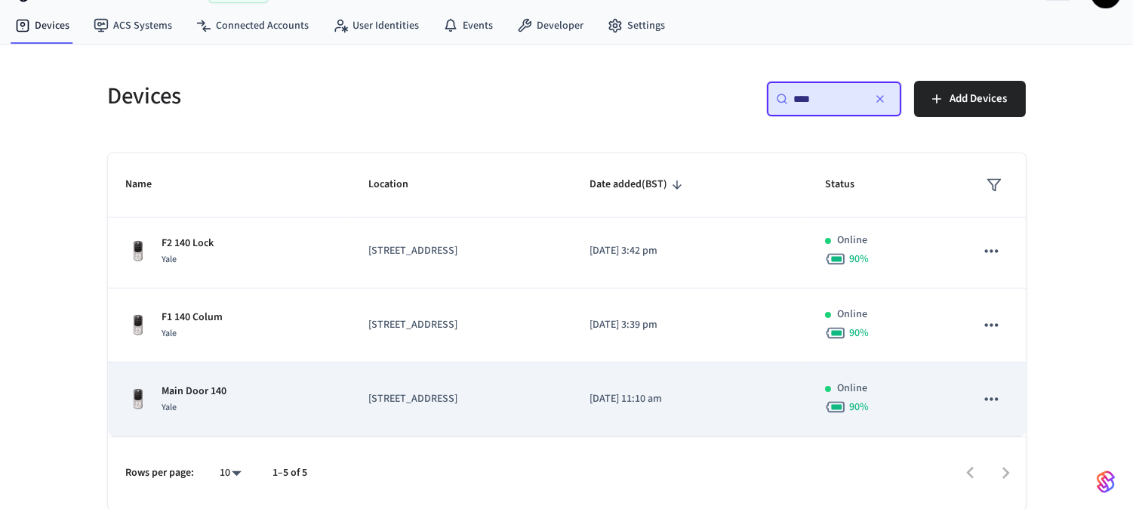
type input "***"
click at [216, 375] on td "Main Door 140 Yale" at bounding box center [229, 399] width 242 height 74
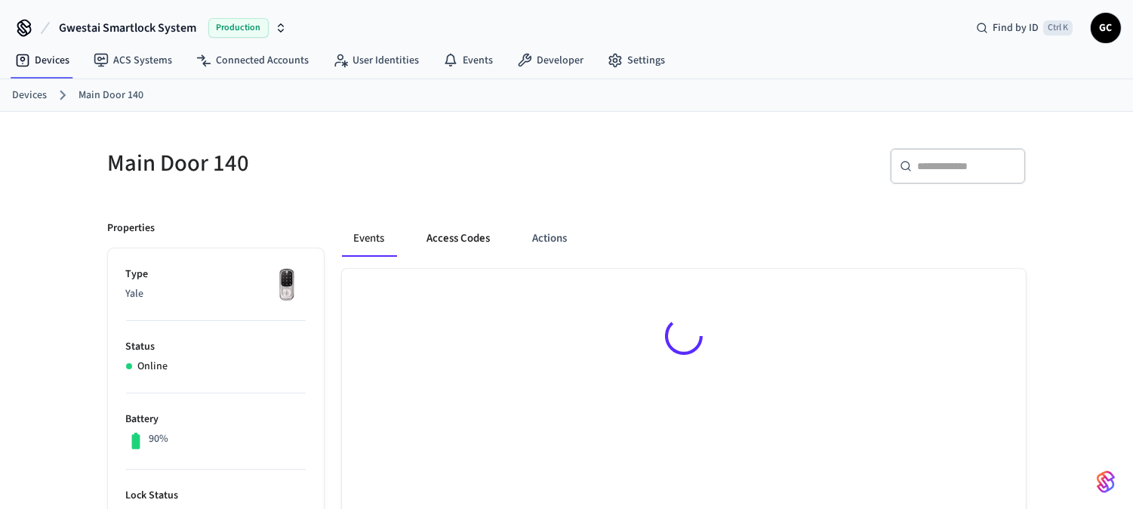
click at [472, 242] on button "Access Codes" at bounding box center [459, 238] width 88 height 36
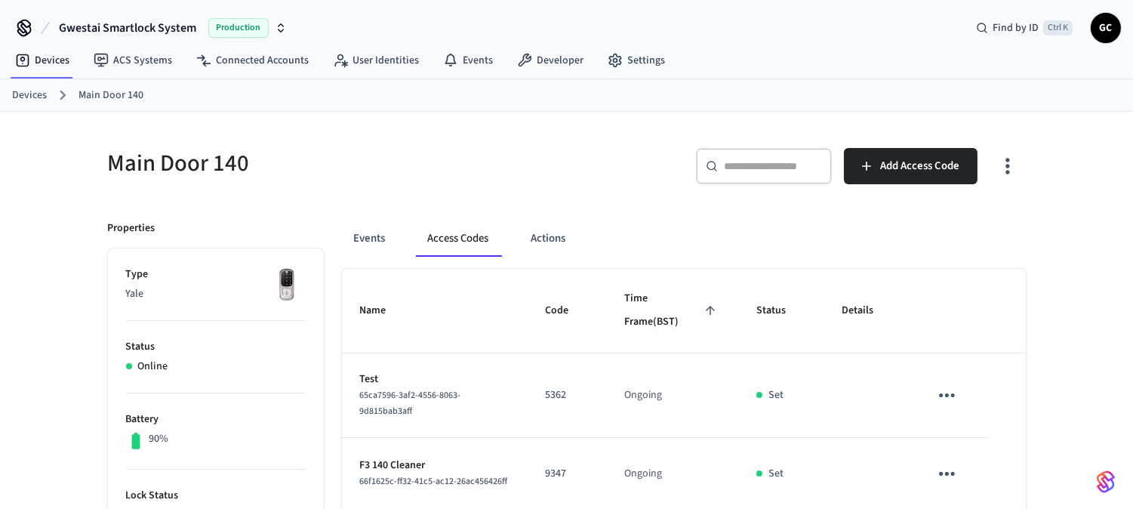
click at [49, 101] on ol "Devices Main Door 140" at bounding box center [572, 95] width 1121 height 20
click at [786, 153] on div "​ ​" at bounding box center [764, 166] width 136 height 36
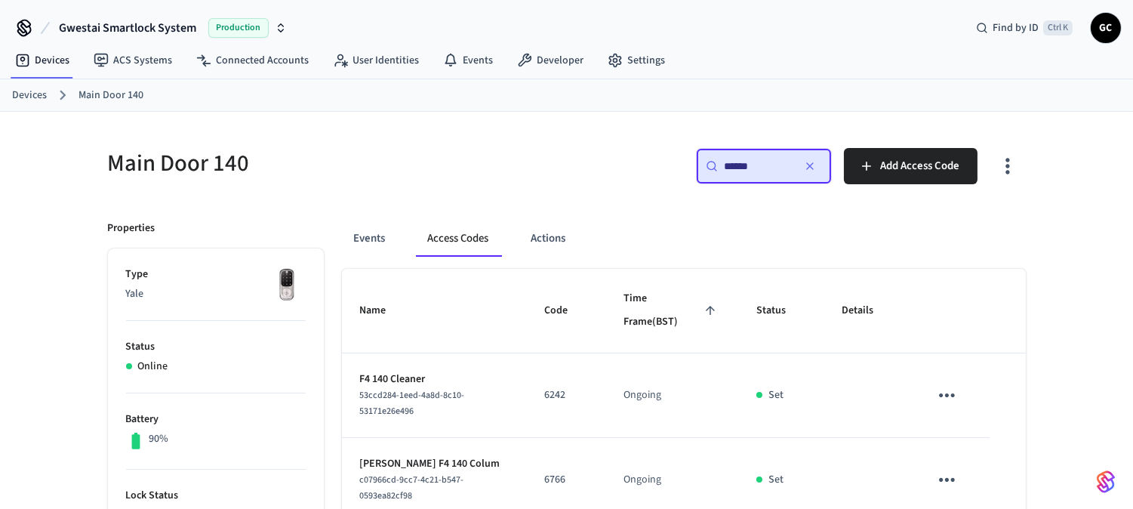
type input "******"
drag, startPoint x: 32, startPoint y: 93, endPoint x: 140, endPoint y: 102, distance: 108.3
click at [33, 93] on link "Devices" at bounding box center [29, 96] width 35 height 16
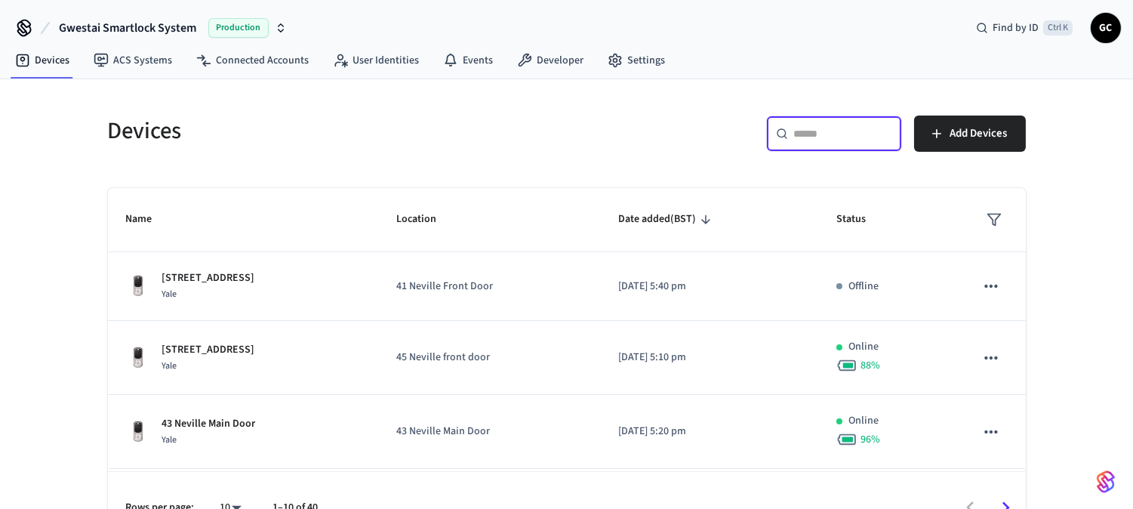
click at [828, 140] on input "text" at bounding box center [843, 133] width 98 height 15
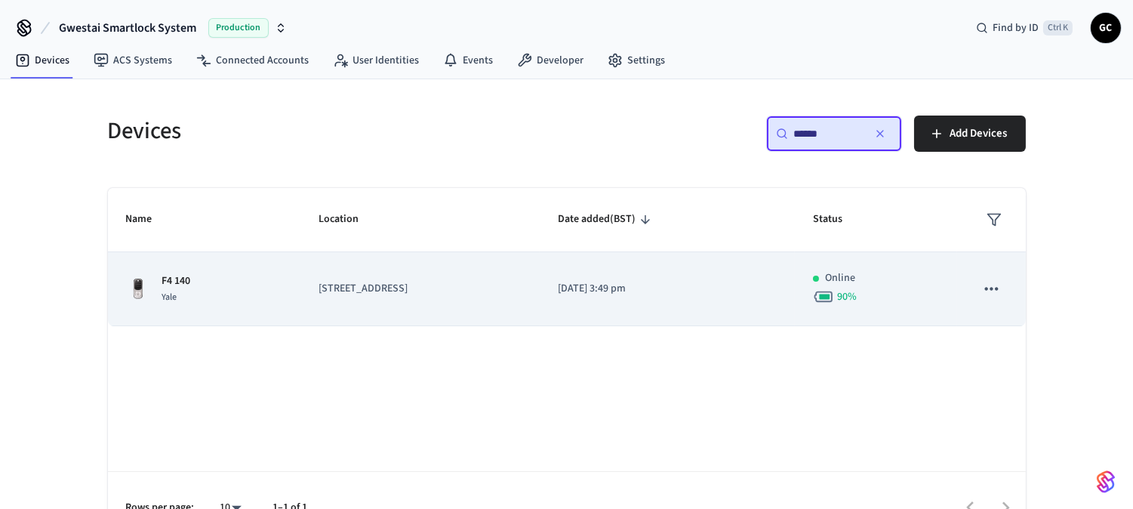
type input "******"
click at [377, 279] on td "[STREET_ADDRESS]" at bounding box center [419, 289] width 239 height 74
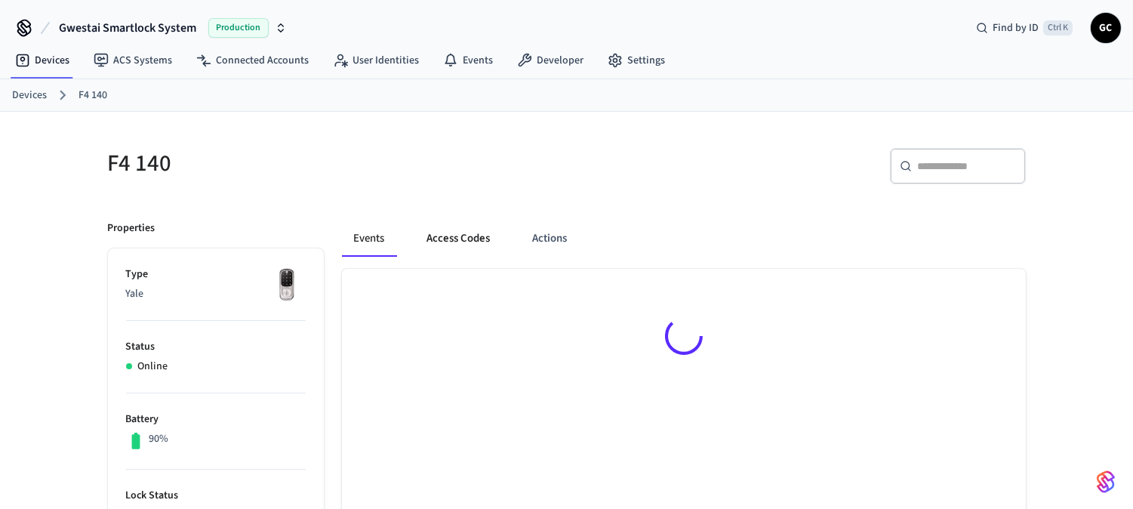
click at [455, 236] on button "Access Codes" at bounding box center [459, 238] width 88 height 36
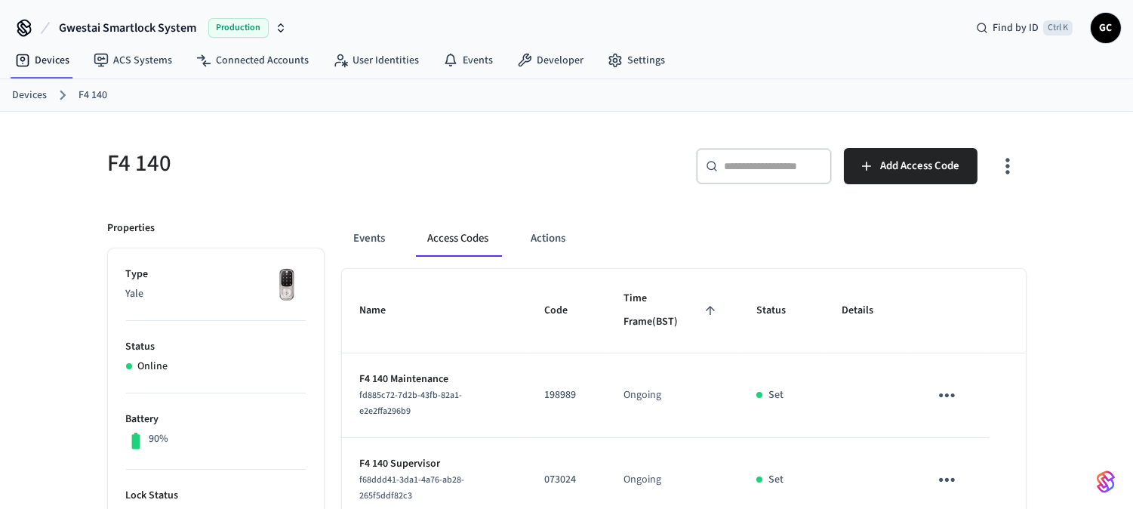
click at [28, 91] on link "Devices" at bounding box center [29, 96] width 35 height 16
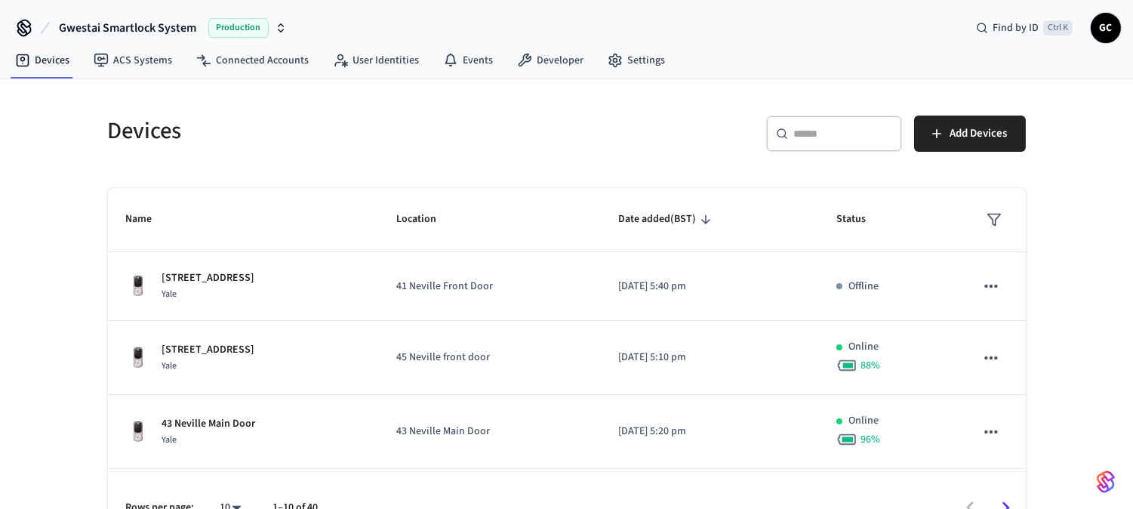
click at [832, 141] on div "​ ​" at bounding box center [834, 133] width 136 height 36
click at [840, 144] on div "​ ​" at bounding box center [834, 133] width 136 height 36
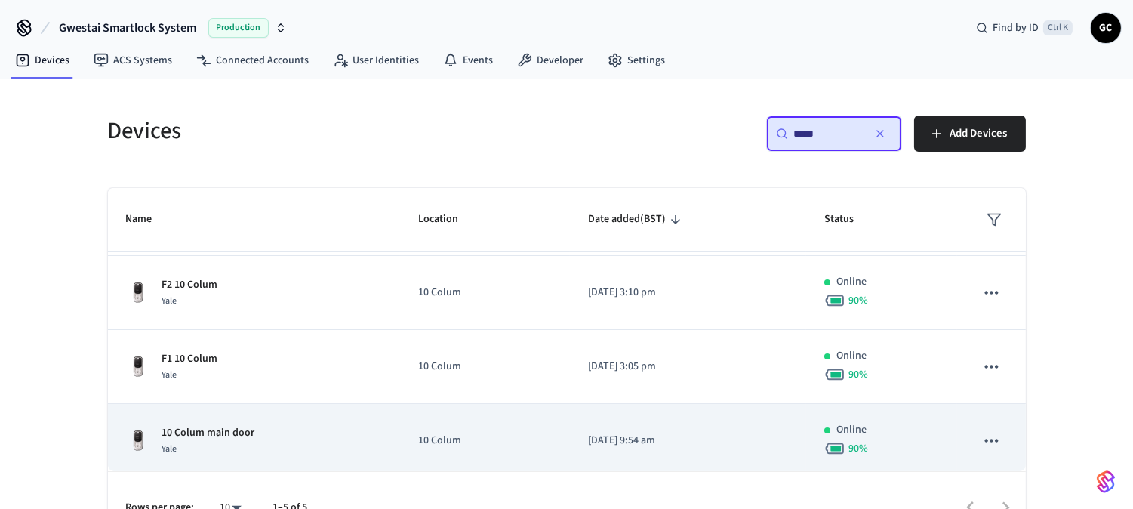
scroll to position [151, 0]
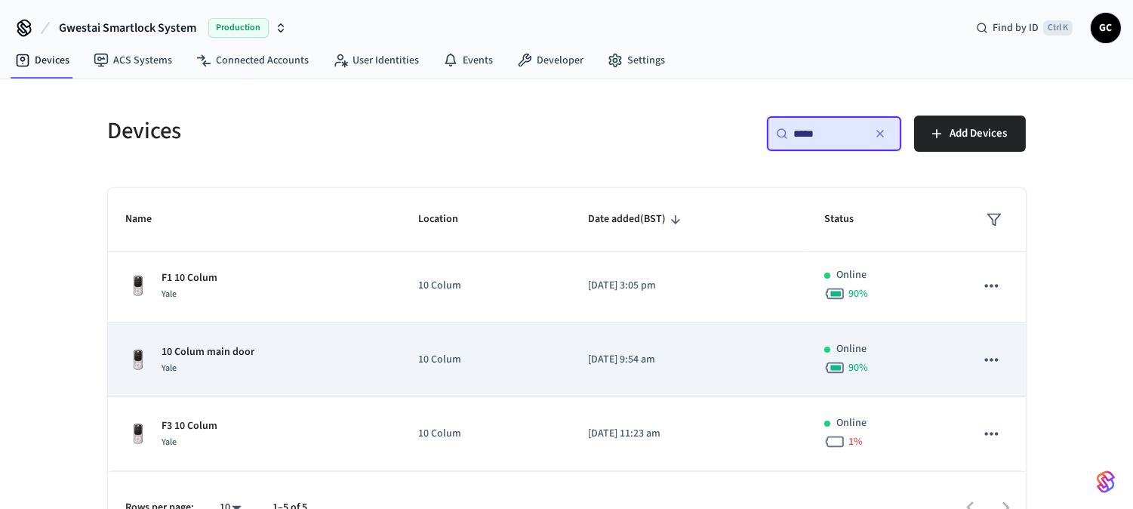
type input "*****"
click at [217, 350] on p "10 Colum main door" at bounding box center [208, 352] width 93 height 16
click at [263, 350] on div "10 Colum main door Yale" at bounding box center [254, 360] width 257 height 32
click at [210, 350] on p "10 Colum main door" at bounding box center [208, 352] width 93 height 16
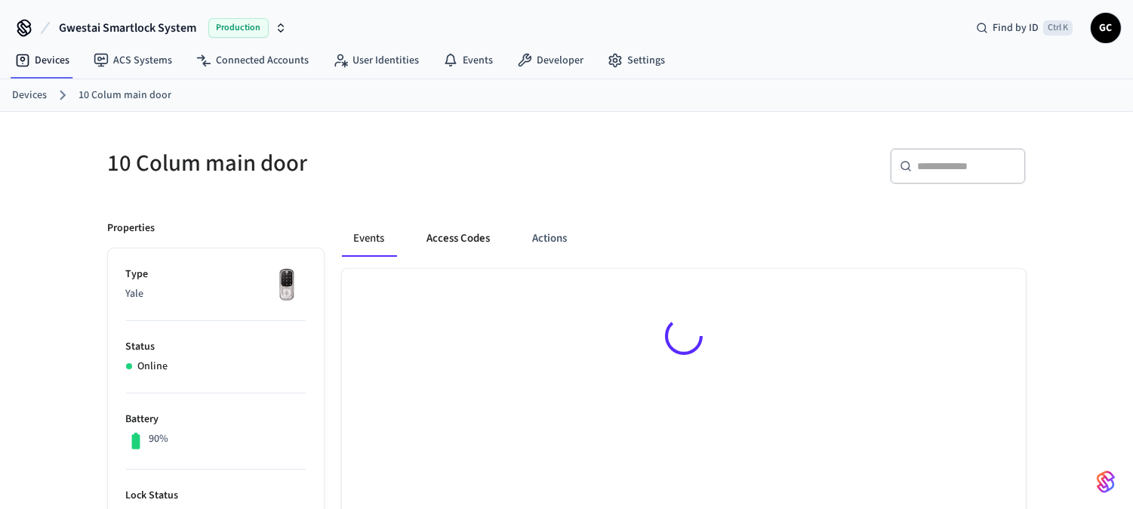
click at [465, 231] on button "Access Codes" at bounding box center [459, 238] width 88 height 36
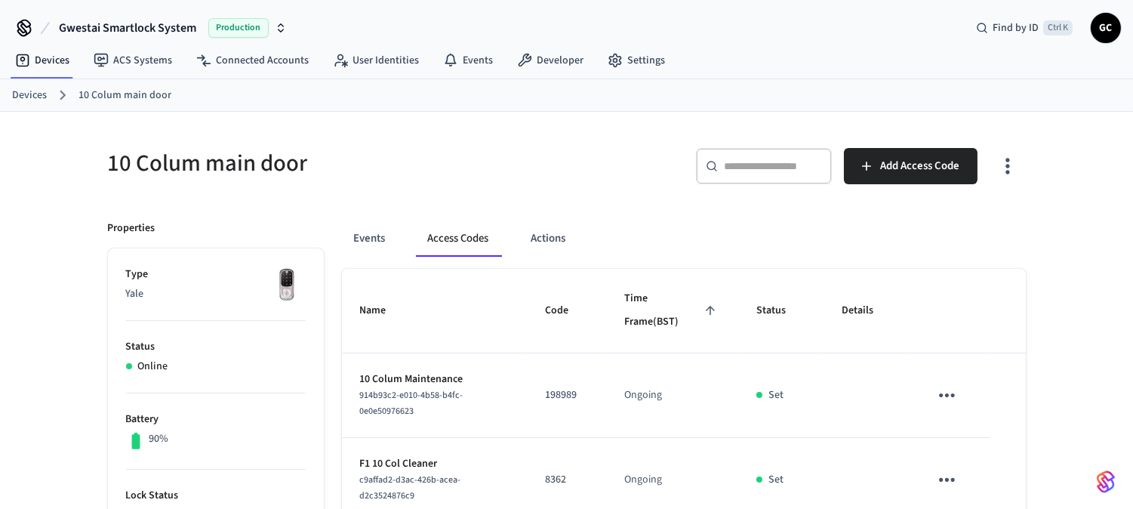
click at [32, 91] on link "Devices" at bounding box center [29, 96] width 35 height 16
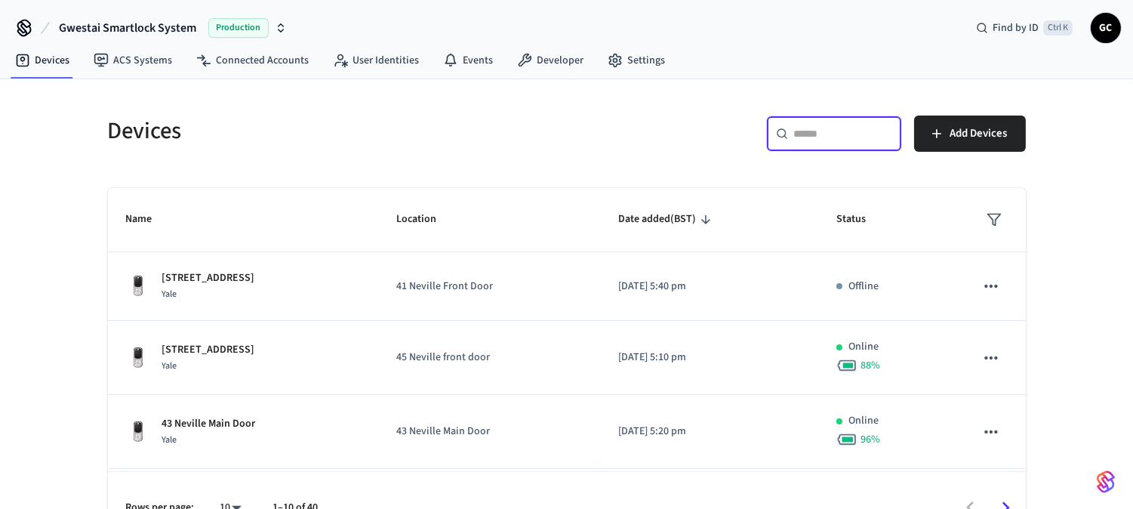
click at [820, 137] on input "text" at bounding box center [843, 133] width 98 height 15
click at [923, 72] on div "Devices ACS Systems Connected Accounts User Identities Events Developer Settings" at bounding box center [566, 61] width 1133 height 35
click at [838, 128] on input "text" at bounding box center [843, 133] width 98 height 15
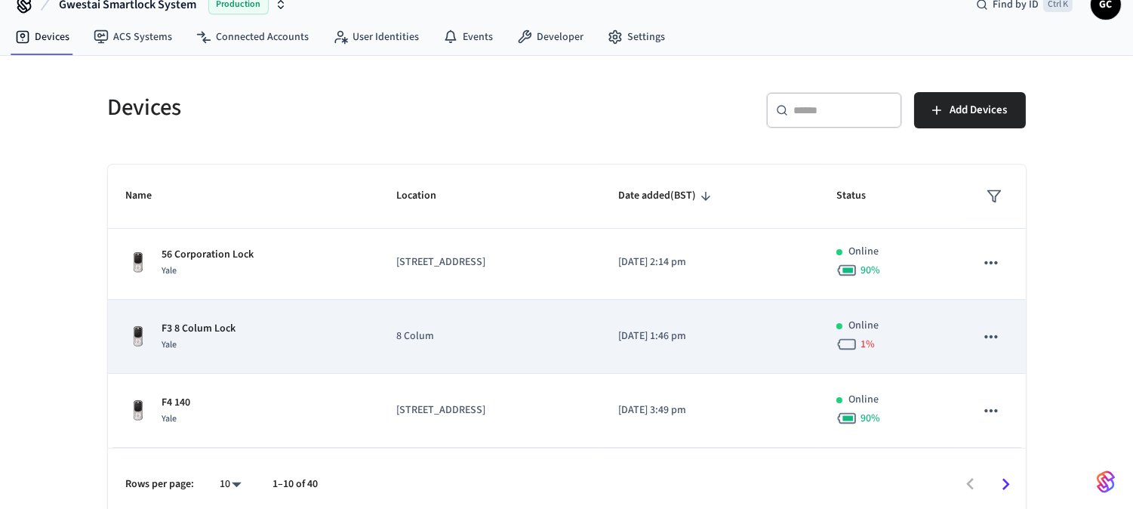
scroll to position [35, 0]
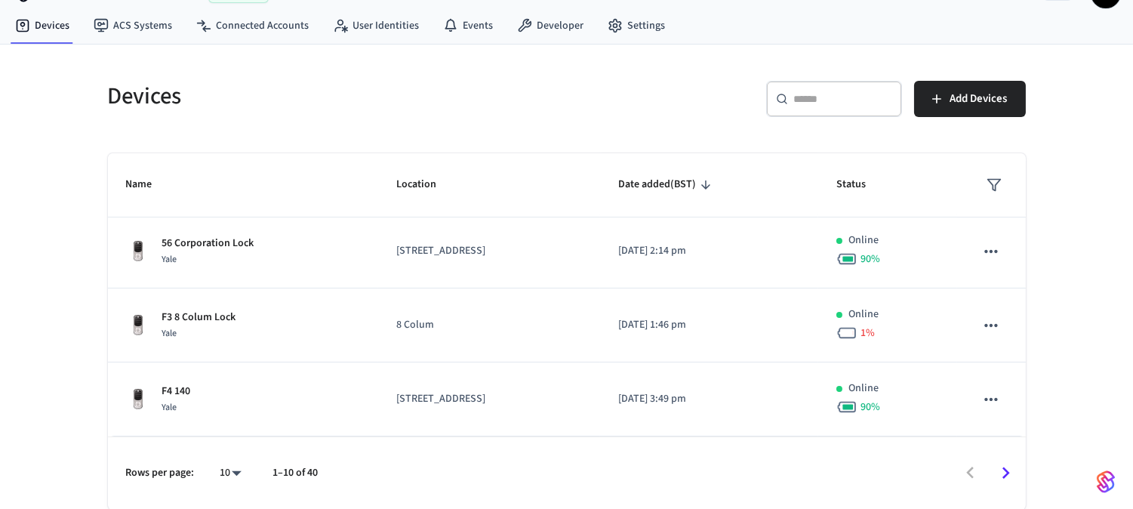
click at [820, 87] on div "​ ​" at bounding box center [834, 99] width 136 height 36
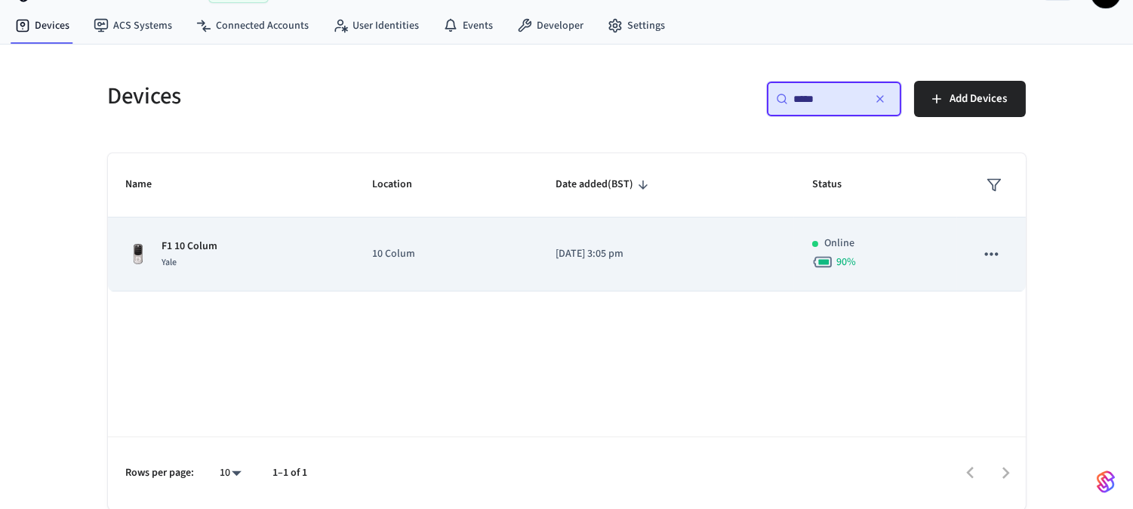
type input "*****"
click at [365, 266] on td "10 Colum" at bounding box center [446, 254] width 184 height 74
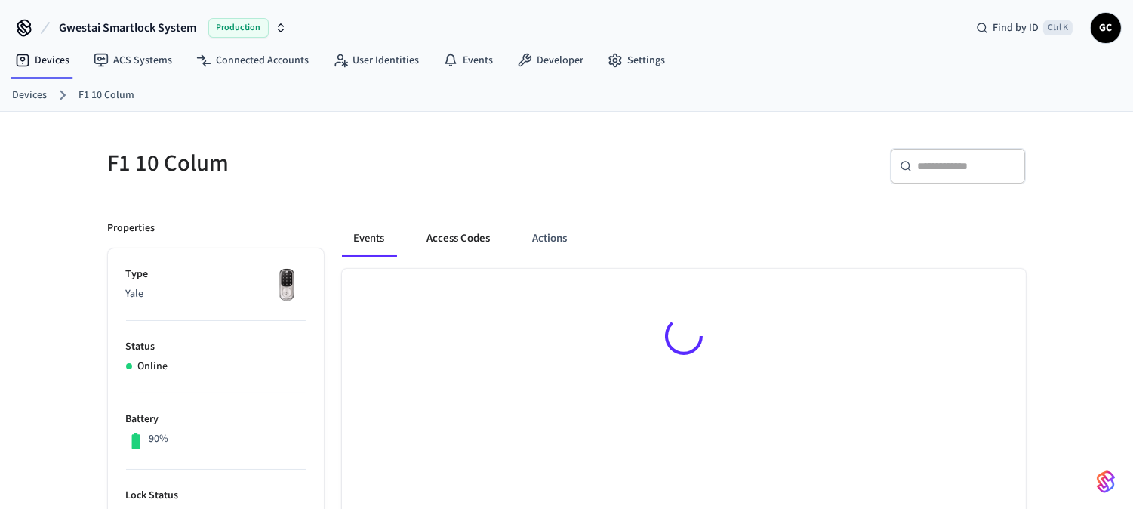
click at [475, 244] on button "Access Codes" at bounding box center [459, 238] width 88 height 36
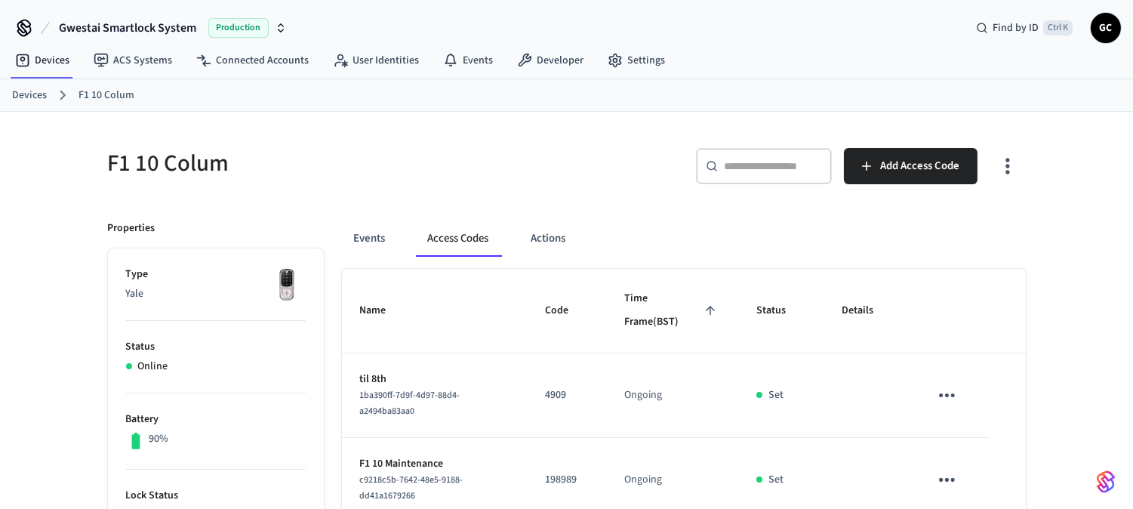
click at [38, 84] on div "Devices F1 10 Colum" at bounding box center [566, 95] width 1133 height 32
click at [15, 99] on link "Devices" at bounding box center [29, 96] width 35 height 16
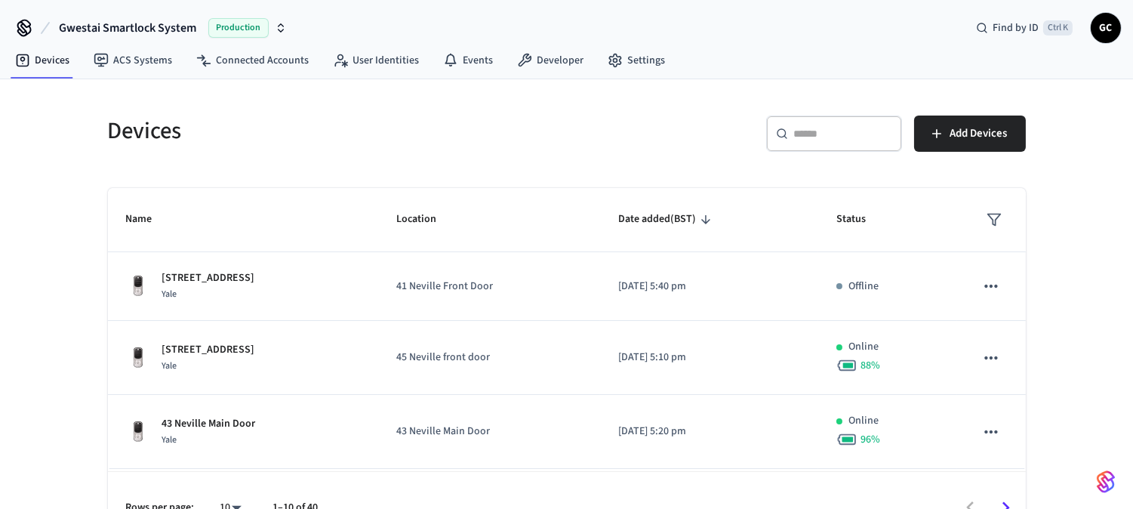
click at [844, 122] on div "​ ​" at bounding box center [834, 133] width 136 height 36
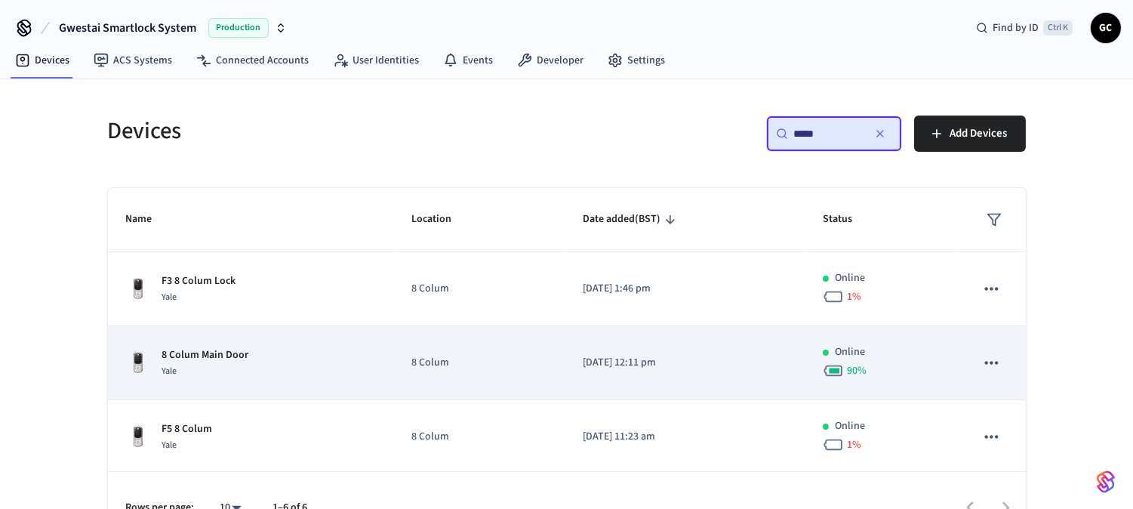
type input "*****"
click at [223, 360] on p "8 Colum Main Door" at bounding box center [205, 355] width 87 height 16
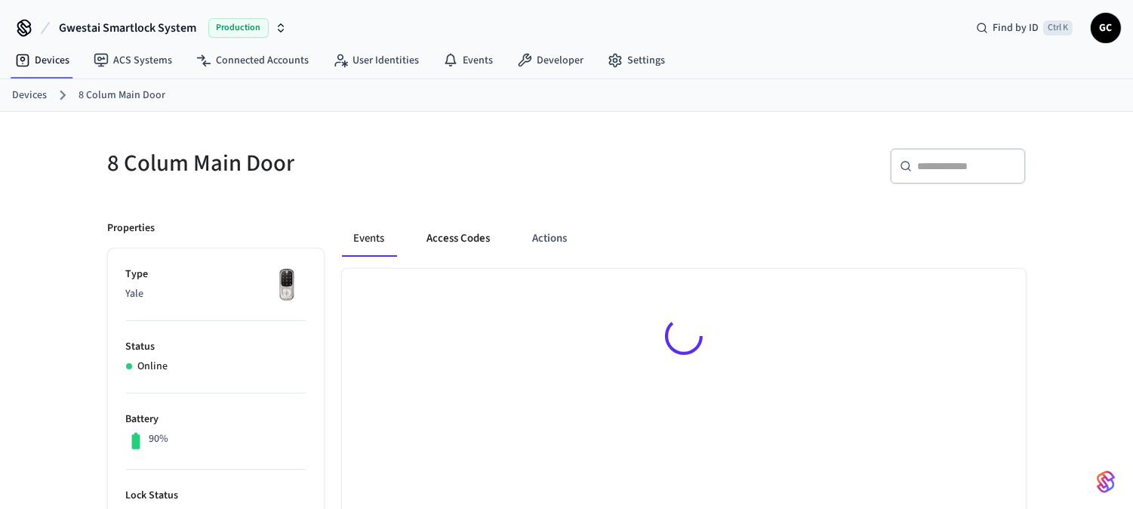
click at [470, 246] on button "Access Codes" at bounding box center [459, 238] width 88 height 36
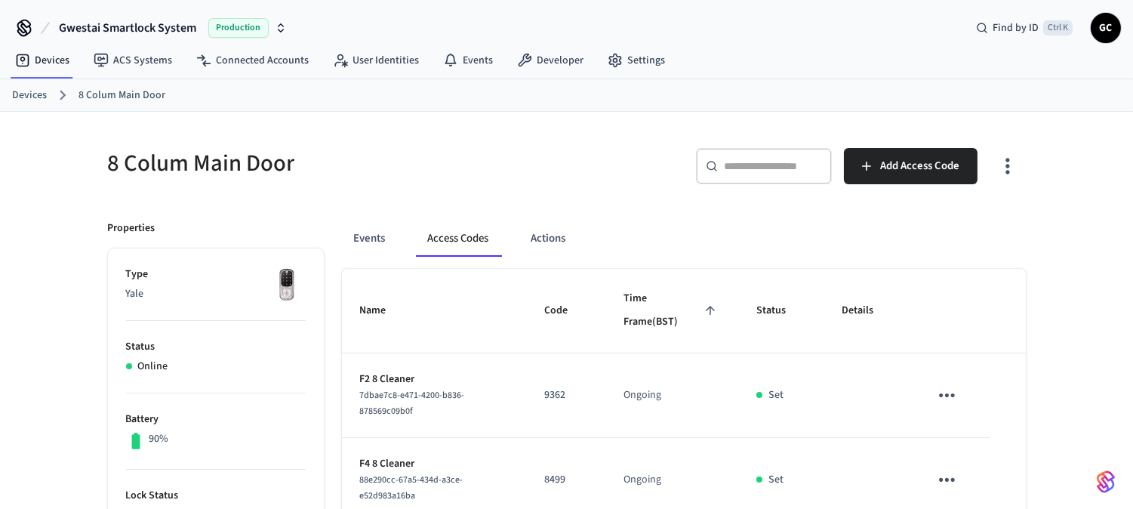
click at [27, 91] on link "Devices" at bounding box center [29, 96] width 35 height 16
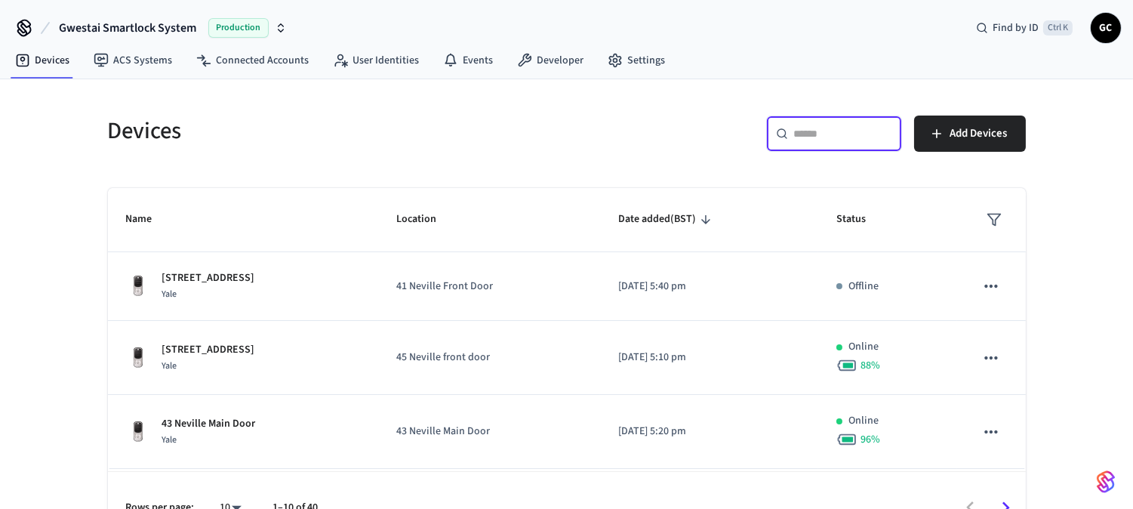
click at [817, 134] on input "text" at bounding box center [843, 133] width 98 height 15
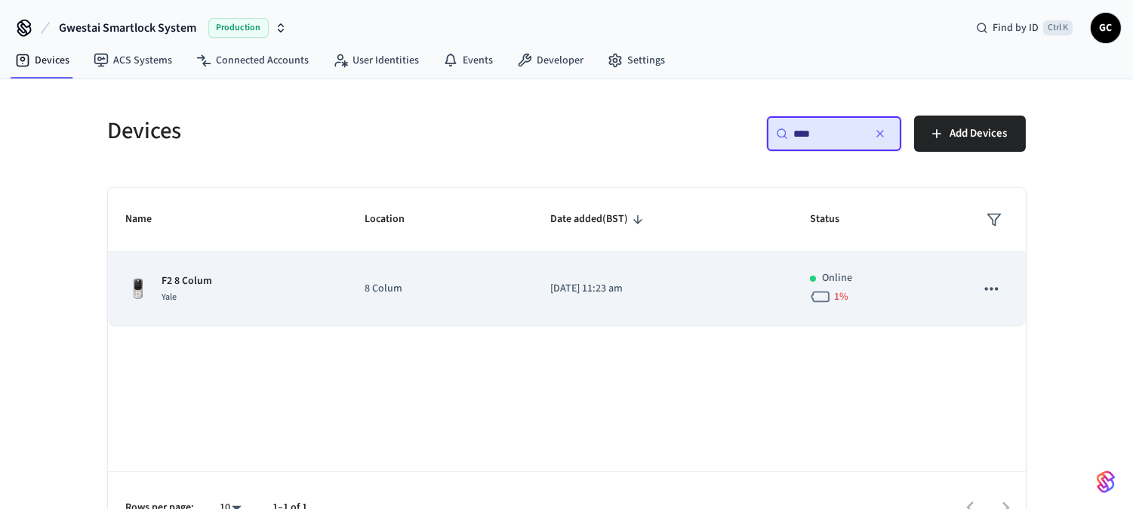
type input "****"
click at [175, 282] on p "F2 8 Colum" at bounding box center [187, 281] width 51 height 16
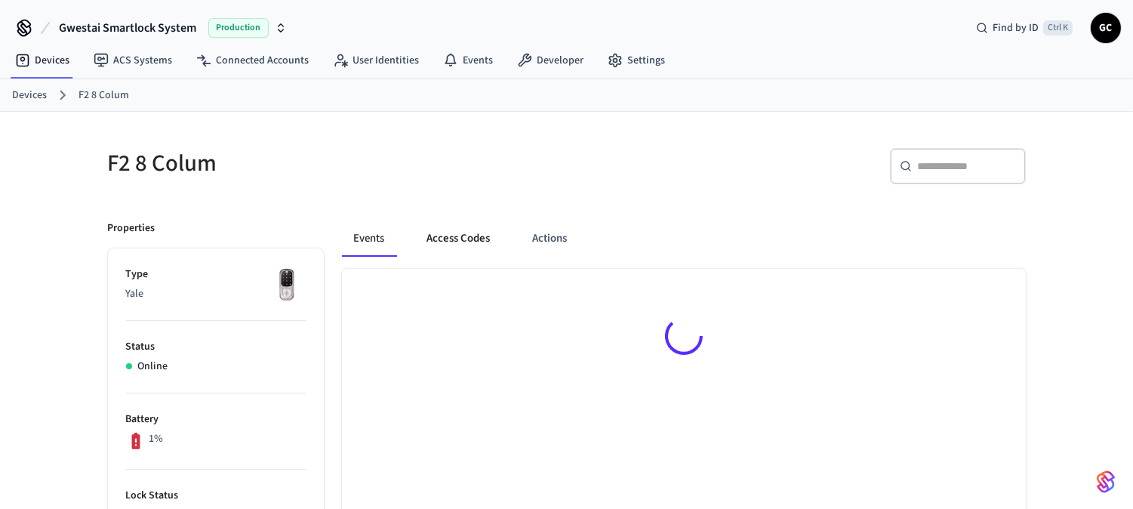
click at [465, 228] on button "Access Codes" at bounding box center [459, 238] width 88 height 36
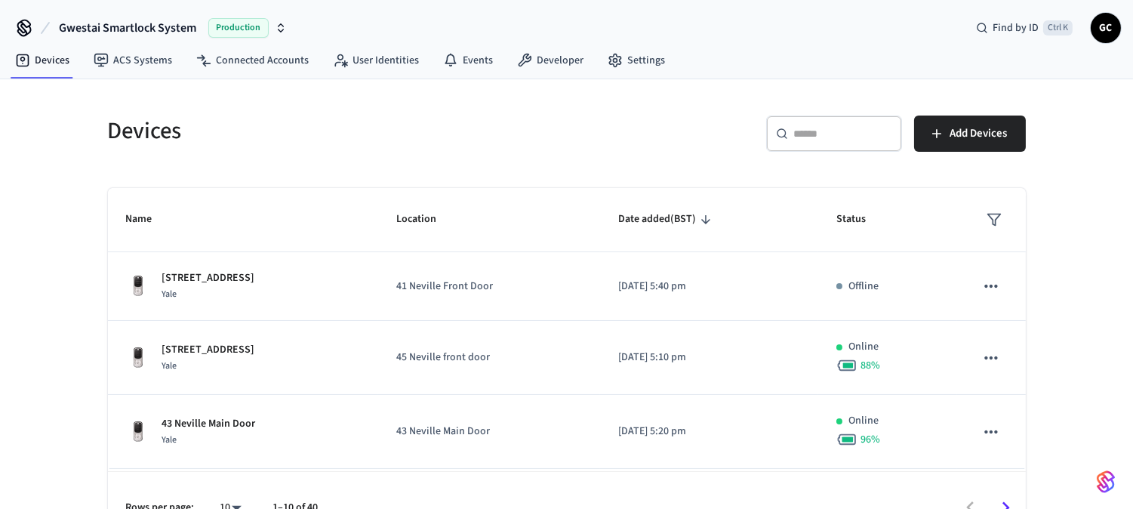
click at [842, 137] on input "text" at bounding box center [843, 133] width 98 height 15
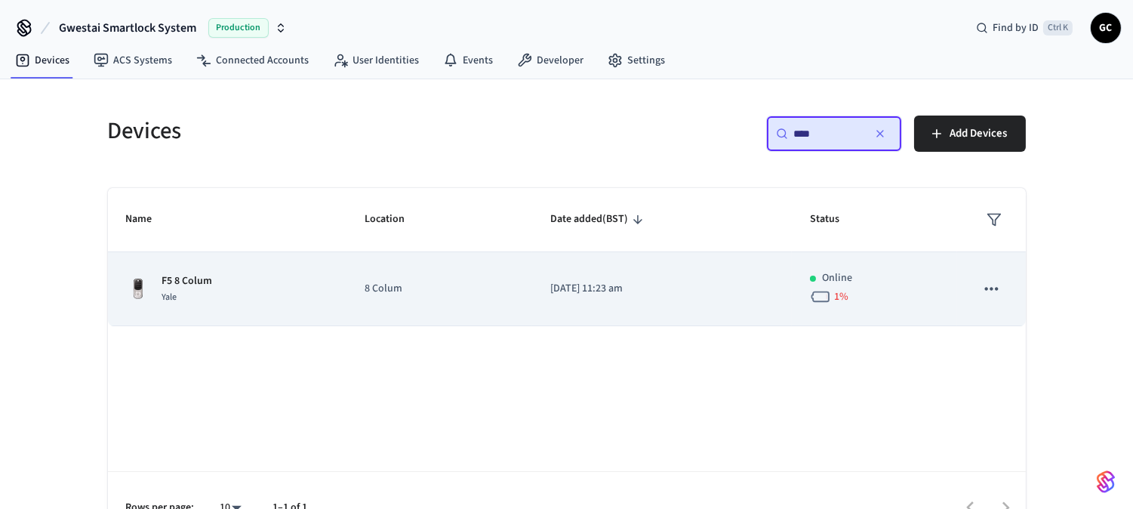
type input "****"
click at [184, 277] on p "F5 8 Colum" at bounding box center [187, 281] width 51 height 16
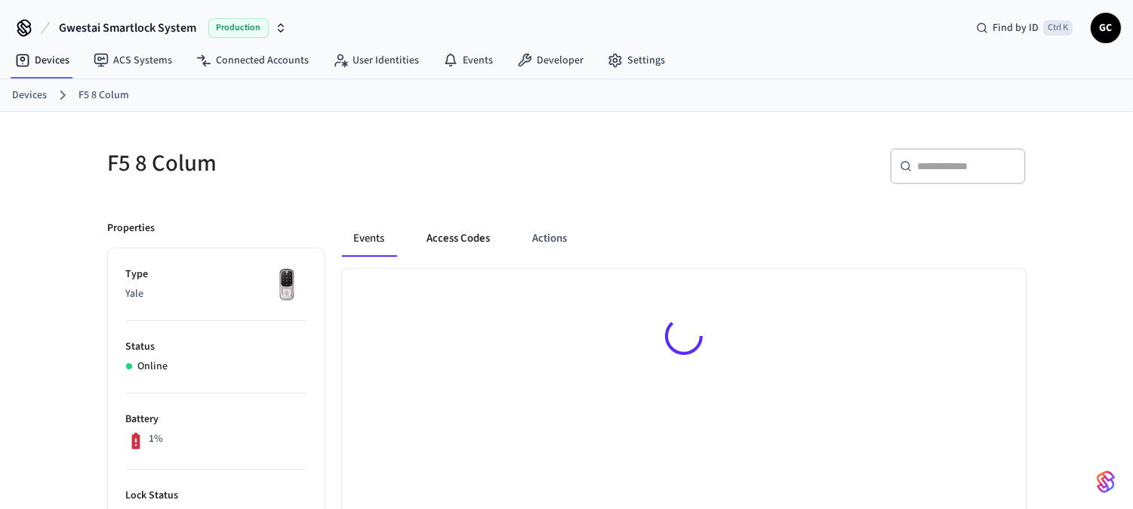
click at [469, 232] on button "Access Codes" at bounding box center [459, 238] width 88 height 36
